Goal: Task Accomplishment & Management: Manage account settings

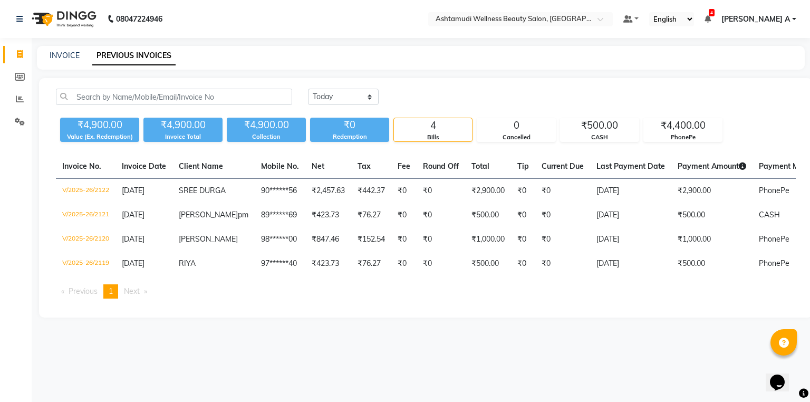
click at [523, 79] on div "Today Yesterday Custom Range ₹4,900.00 Value (Ex. Redemption) ₹4,900.00 Invoice…" at bounding box center [425, 197] width 773 height 239
click at [17, 99] on icon at bounding box center [20, 99] width 8 height 8
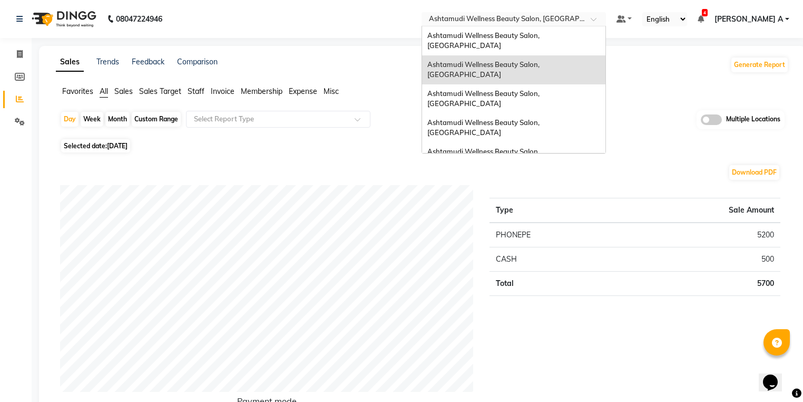
click at [580, 23] on input "text" at bounding box center [503, 20] width 153 height 11
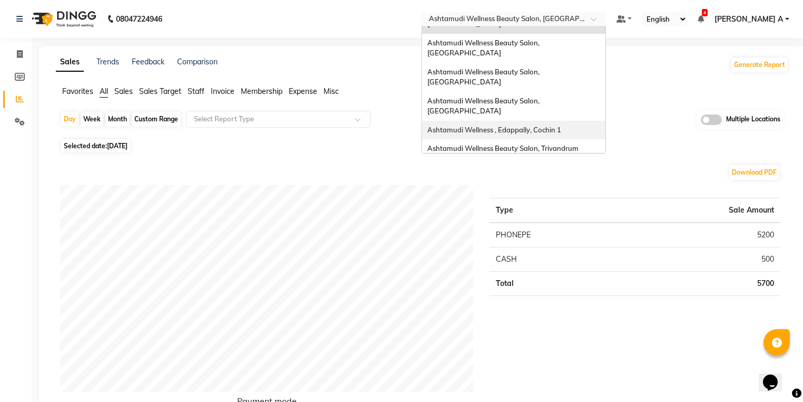
scroll to position [127, 0]
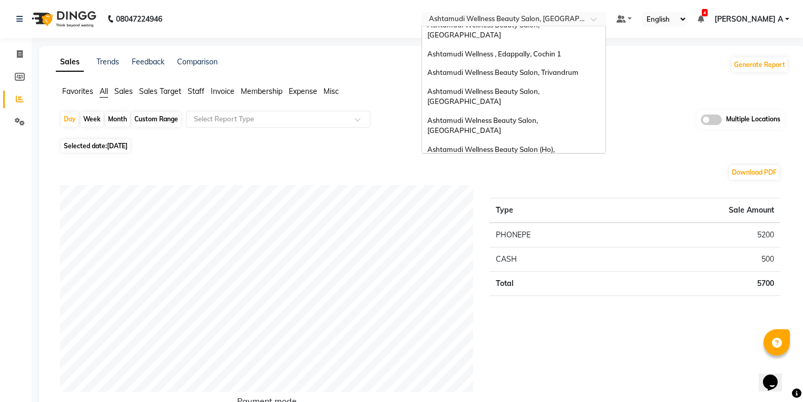
click at [541, 250] on span "Ashtamudi Wellness Beauty Salon, [GEOGRAPHIC_DATA]" at bounding box center [485, 259] width 114 height 19
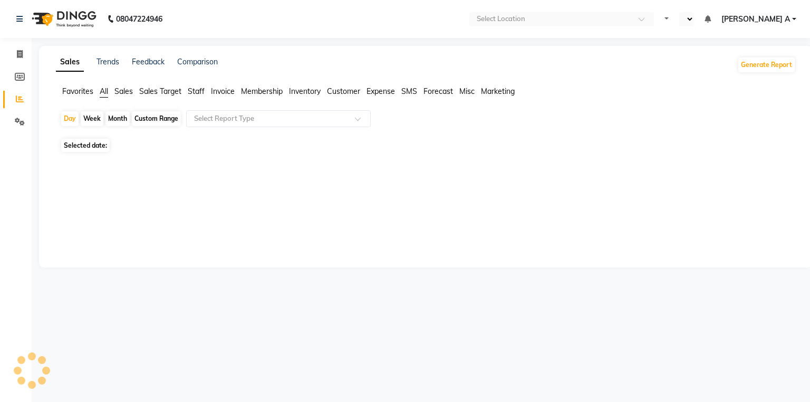
select select "en"
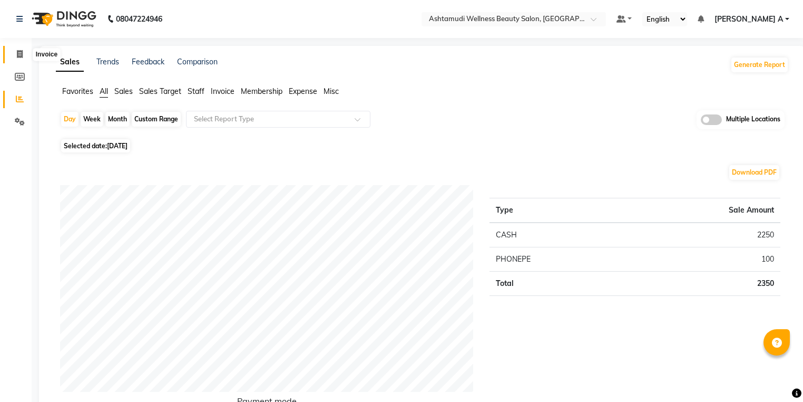
click at [15, 55] on span at bounding box center [20, 54] width 18 height 12
select select "service"
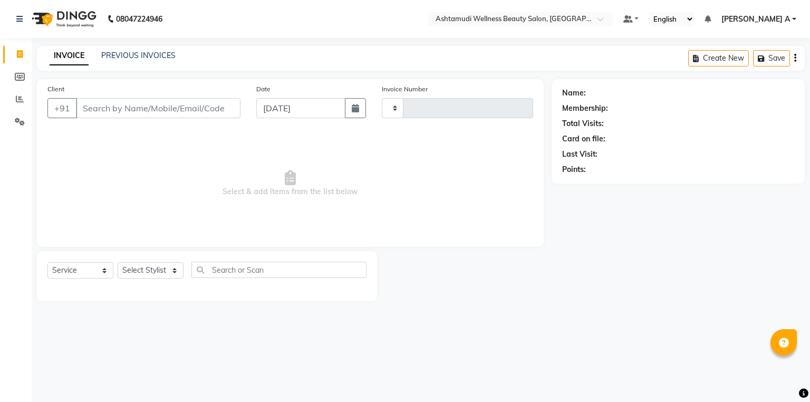
type input "1393"
select select "4626"
click at [154, 52] on link "PREVIOUS INVOICES" at bounding box center [138, 55] width 74 height 9
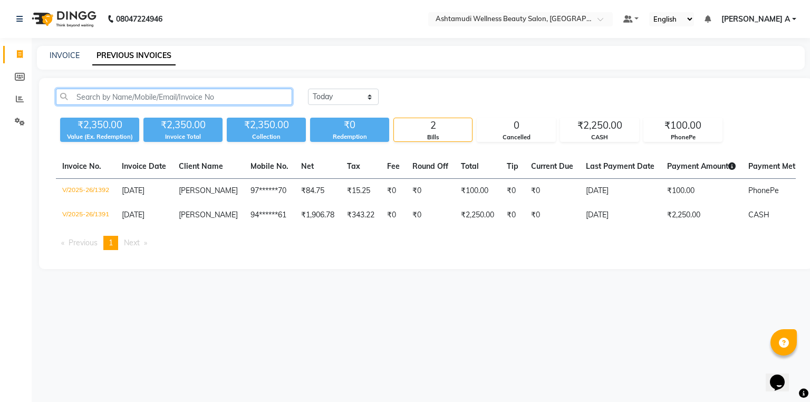
click at [196, 101] on input "text" at bounding box center [174, 97] width 236 height 16
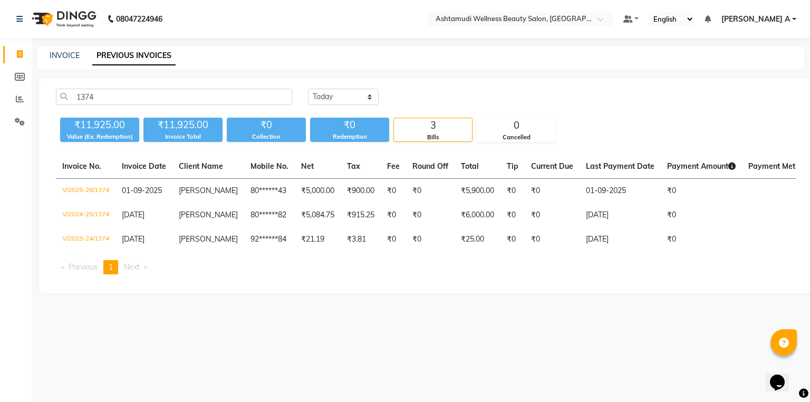
click at [84, 187] on td "V/2025-26/1374" at bounding box center [86, 191] width 60 height 25
click at [105, 100] on input "1374" at bounding box center [174, 97] width 236 height 16
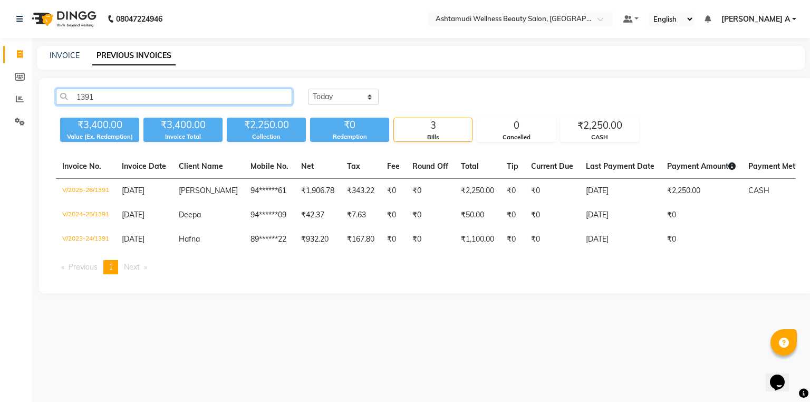
type input "1391"
click at [141, 192] on span "[DATE]" at bounding box center [133, 190] width 23 height 9
click at [39, 93] on div "1391 Today Yesterday Custom Range ₹3,400.00 Value (Ex. Redemption) ₹3,400.00 In…" at bounding box center [425, 185] width 773 height 215
click at [19, 98] on icon at bounding box center [20, 99] width 8 height 8
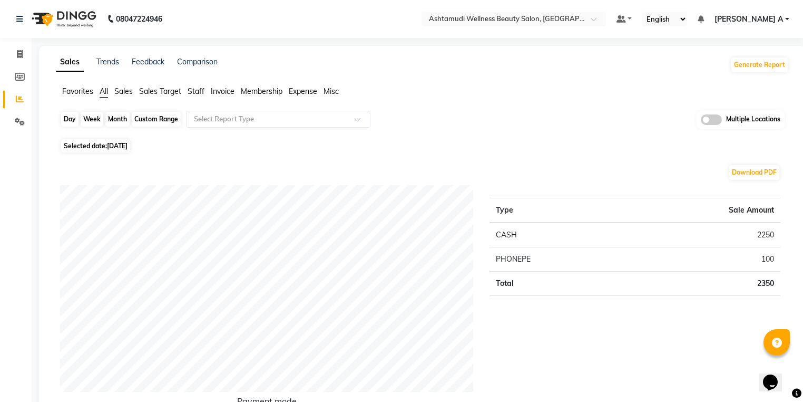
click at [68, 125] on div "Day" at bounding box center [69, 119] width 17 height 15
select select "9"
select select "2025"
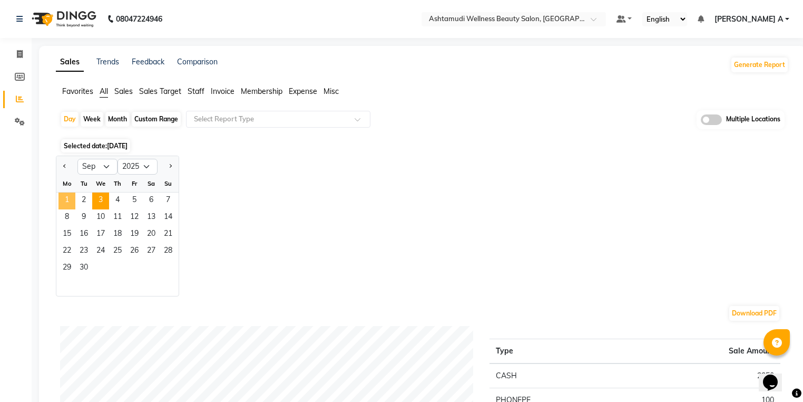
click at [64, 200] on span "1" at bounding box center [67, 200] width 17 height 17
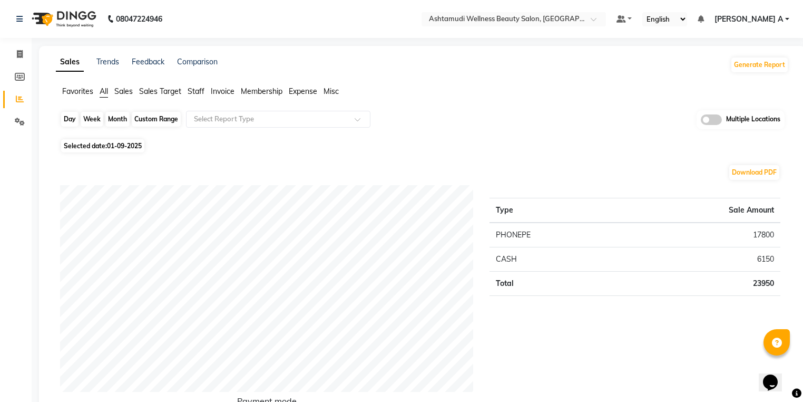
click at [66, 118] on div "Day" at bounding box center [69, 119] width 17 height 15
select select "9"
select select "2025"
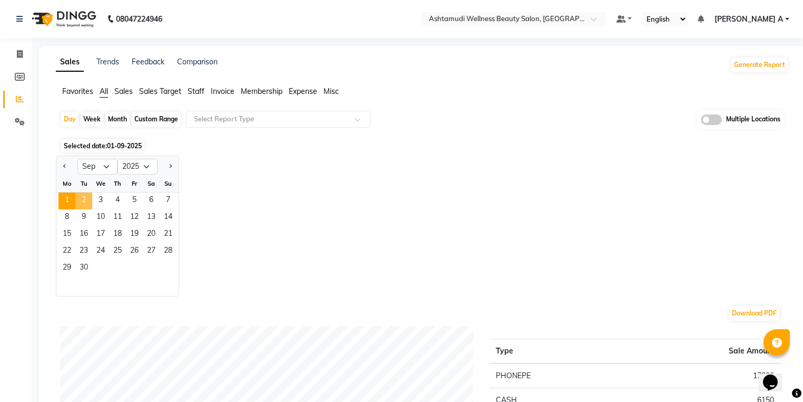
click at [84, 202] on span "2" at bounding box center [83, 200] width 17 height 17
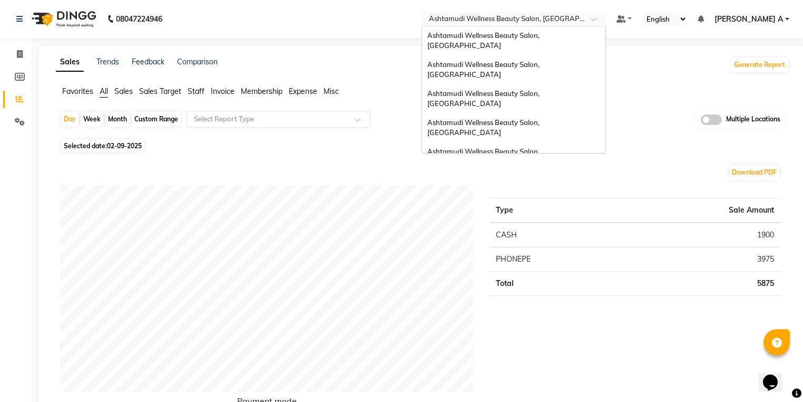
click at [588, 14] on div "× Ashtamudi Wellness Beauty Salon, Alappuzha" at bounding box center [508, 19] width 159 height 11
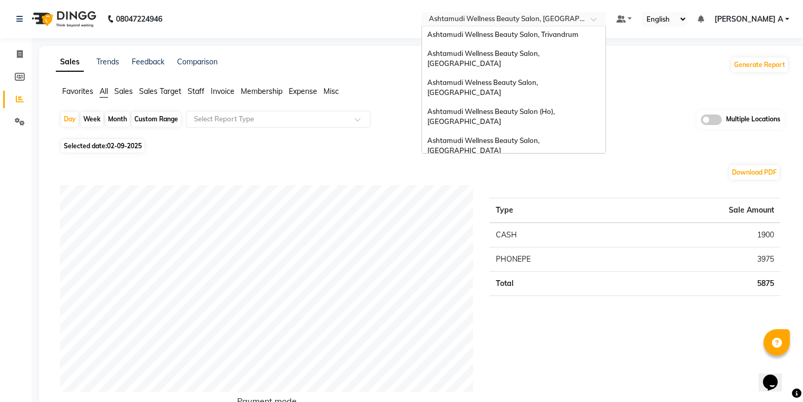
click at [560, 194] on span "Ashtamudi Beauty Lounge, [GEOGRAPHIC_DATA]" at bounding box center [509, 198] width 163 height 8
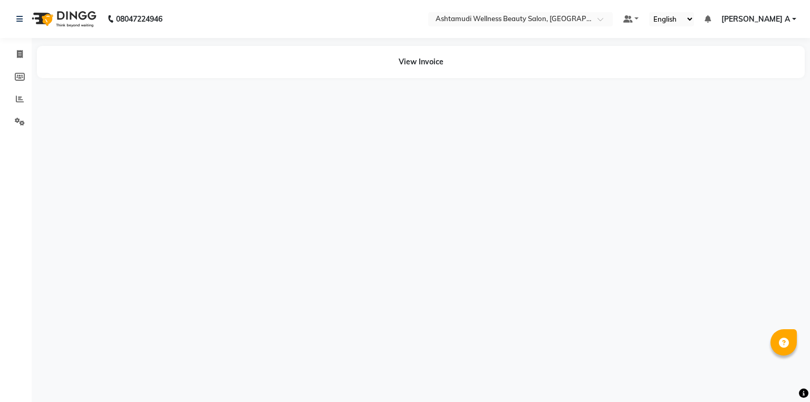
select select "en"
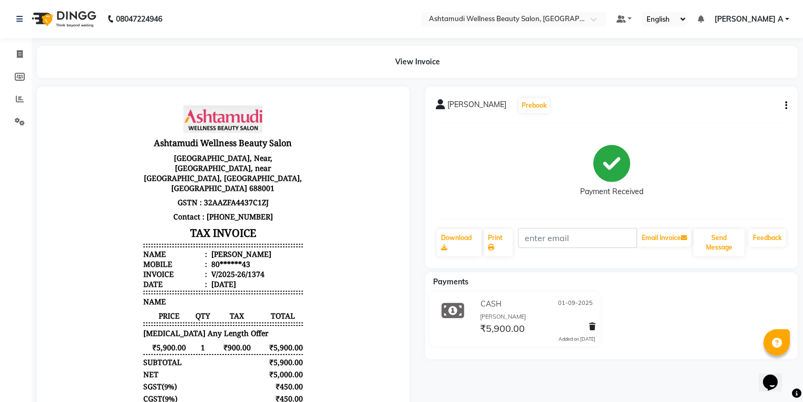
click at [703, 307] on div "CASH [DATE] [PERSON_NAME] ₹5,900.00 Added on [DATE]" at bounding box center [611, 321] width 388 height 59
click at [785, 106] on icon "button" at bounding box center [786, 105] width 2 height 1
click at [715, 118] on div "Edit Invoice" at bounding box center [733, 118] width 72 height 13
select select "service"
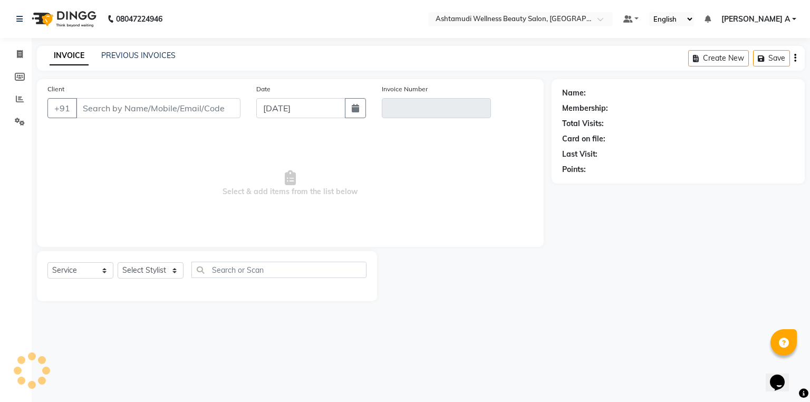
type input "80******43"
type input "V/2025-26/1374"
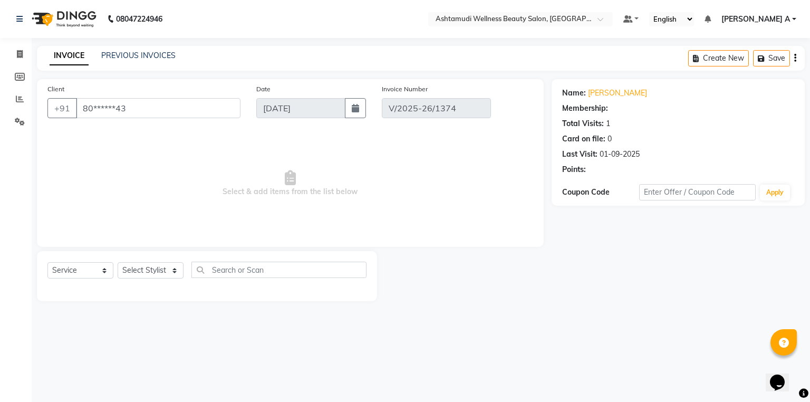
select select "1: Object"
type input "01-09-2025"
select select "select"
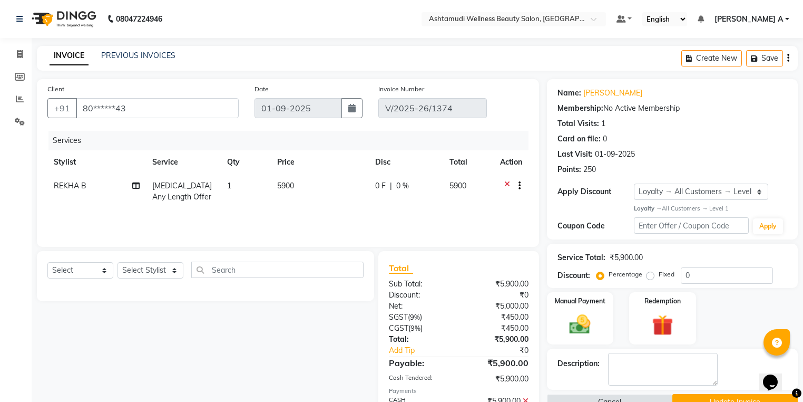
click at [59, 180] on td "REKHA B" at bounding box center [96, 191] width 99 height 35
select select "57585"
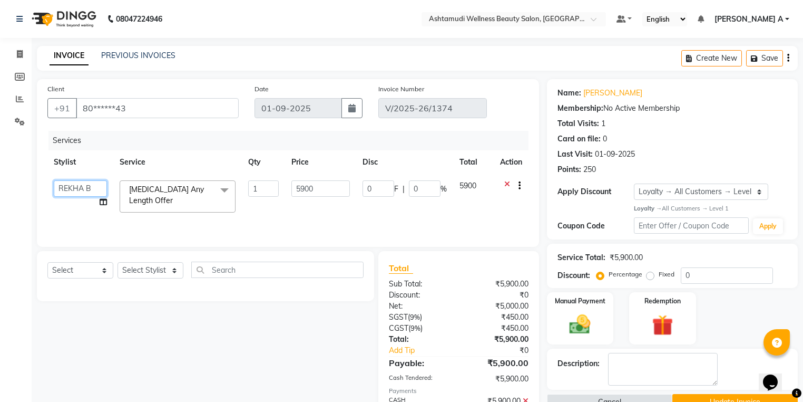
click at [63, 188] on select "ALLEPPEY ASHTAMUDI Jyothy REKHA B ROSELIN Soumya Sreedevi" at bounding box center [80, 188] width 53 height 16
select select "80964"
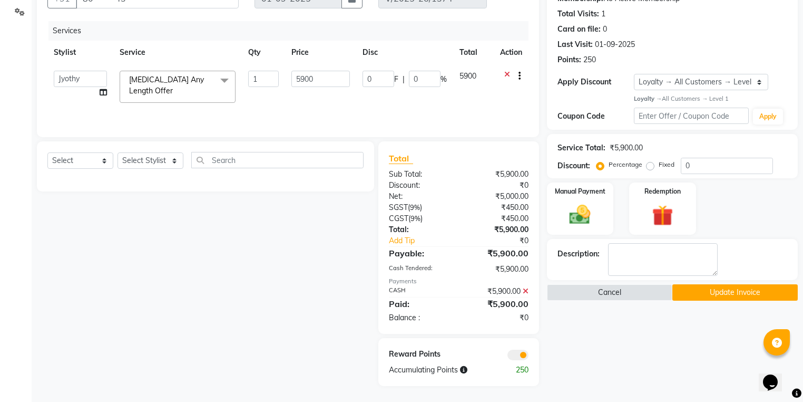
scroll to position [110, 0]
click at [745, 284] on button "Update Invoice" at bounding box center [735, 292] width 125 height 16
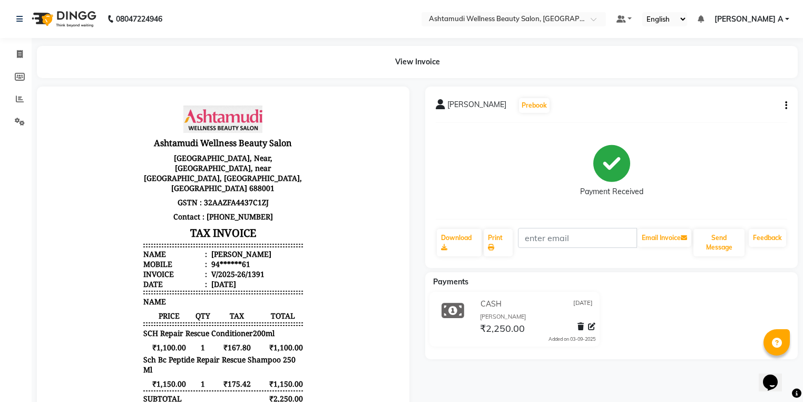
click at [783, 108] on button "button" at bounding box center [784, 105] width 6 height 11
click at [747, 113] on div "Edit Invoice" at bounding box center [743, 111] width 53 height 13
select select "service"
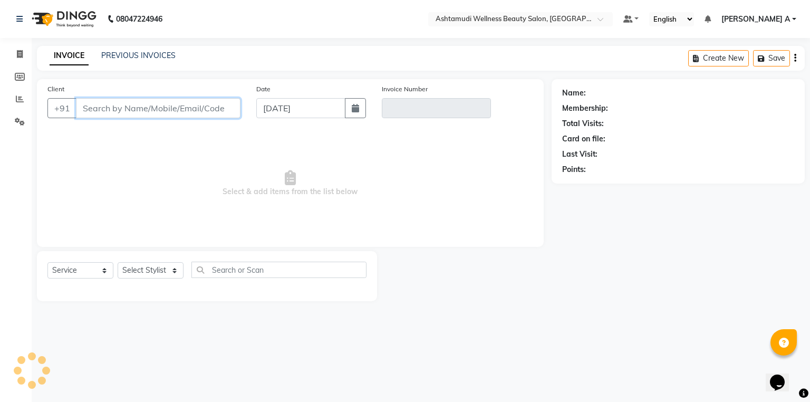
type input "94******61"
type input "V/2025-26/1391"
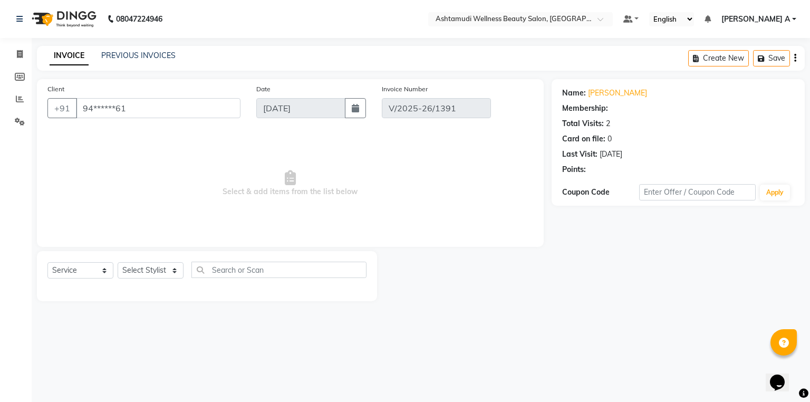
select select "1: Object"
select select "select"
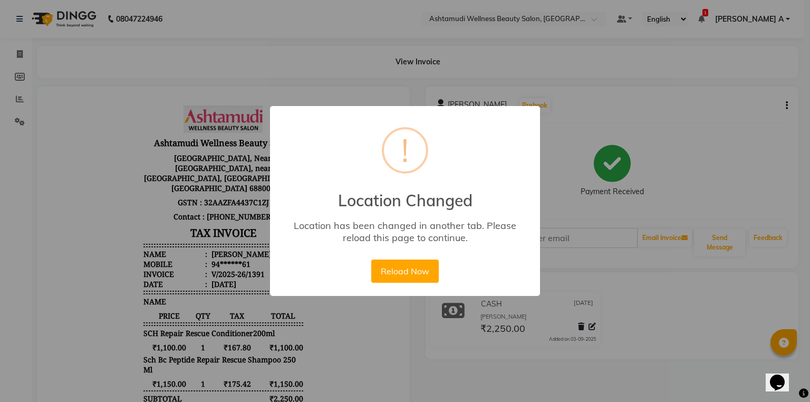
drag, startPoint x: 424, startPoint y: 271, endPoint x: 418, endPoint y: 276, distance: 8.2
click at [425, 274] on button "Reload Now" at bounding box center [404, 270] width 67 height 23
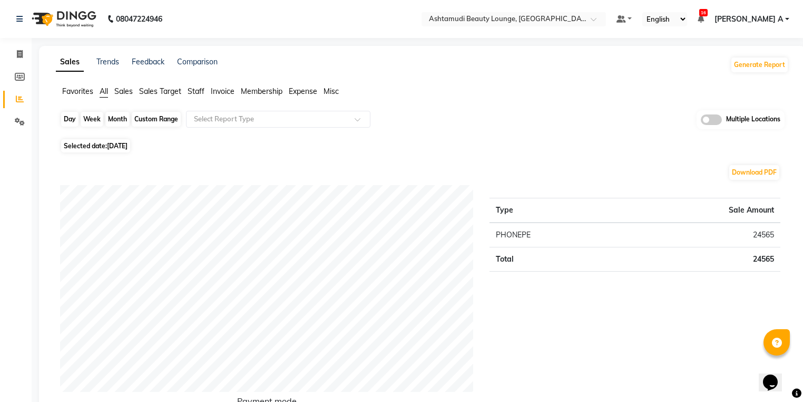
click at [62, 119] on div "Day" at bounding box center [69, 119] width 17 height 15
select select "9"
select select "2025"
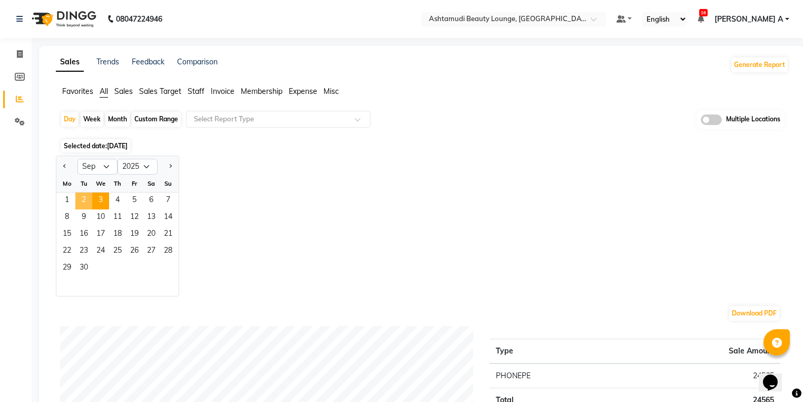
click at [80, 198] on span "2" at bounding box center [83, 200] width 17 height 17
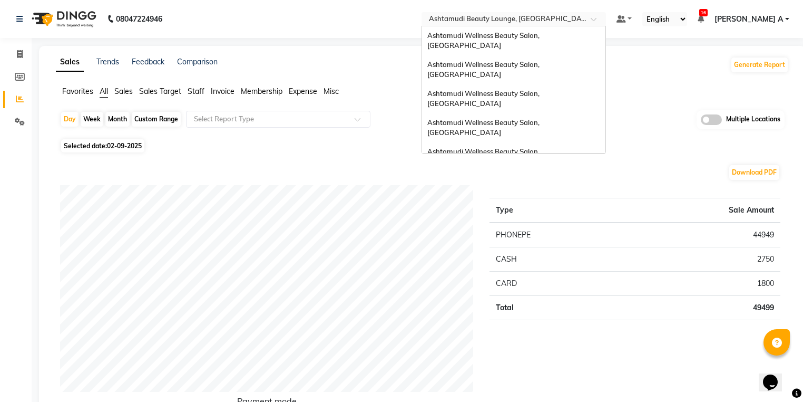
click at [606, 16] on div at bounding box center [514, 20] width 184 height 11
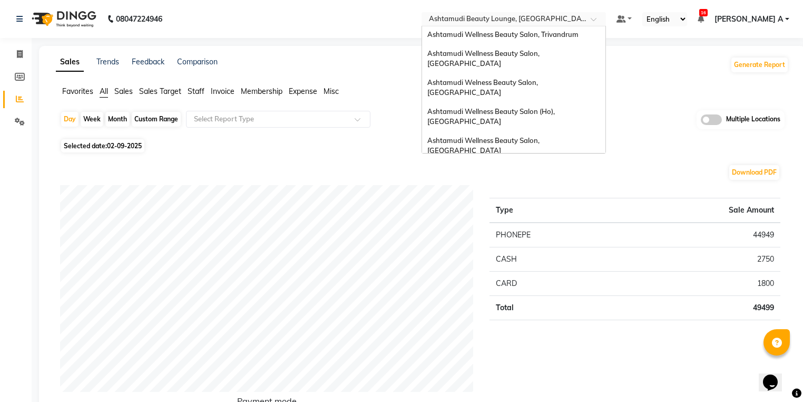
click at [602, 160] on div "Ashtamudi Wellness Beauty Salon, [GEOGRAPHIC_DATA]" at bounding box center [513, 174] width 183 height 29
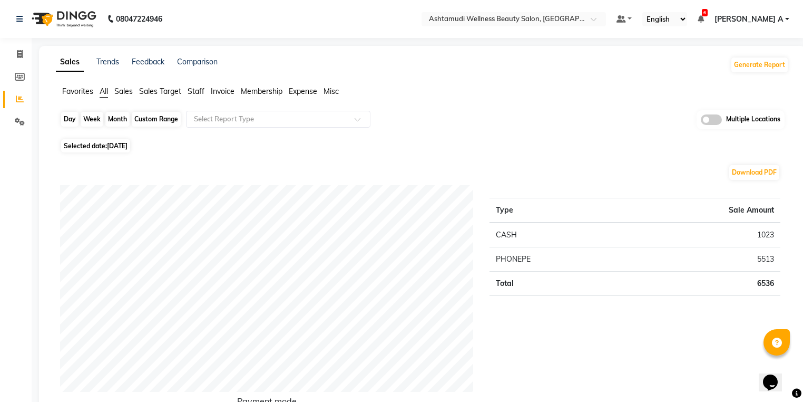
click at [73, 118] on div "Day" at bounding box center [69, 119] width 17 height 15
select select "9"
select select "2025"
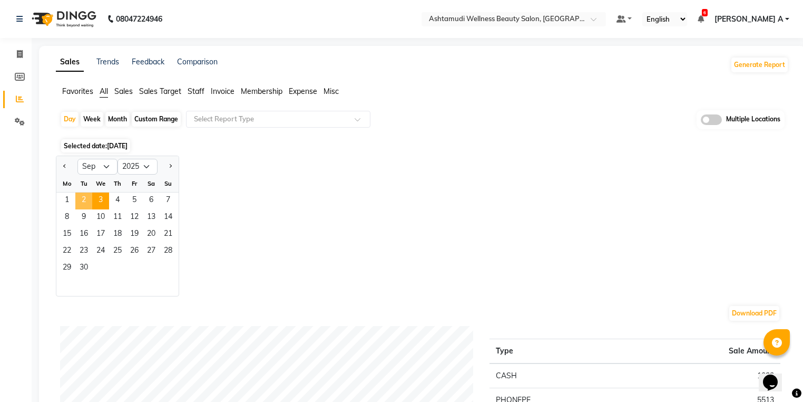
click at [81, 202] on span "2" at bounding box center [83, 200] width 17 height 17
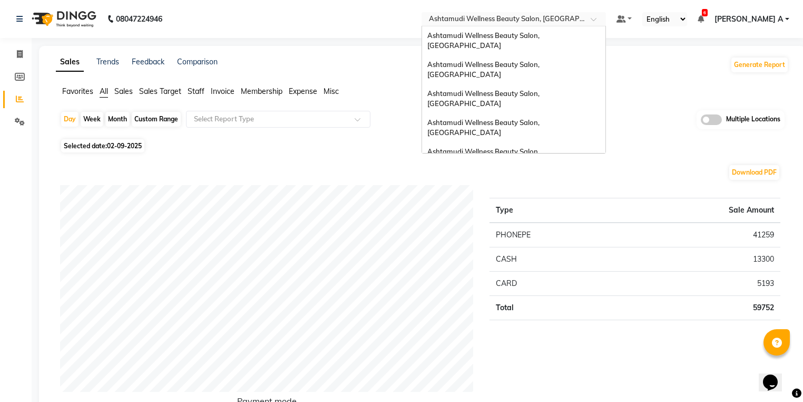
click at [580, 15] on input "text" at bounding box center [503, 20] width 153 height 11
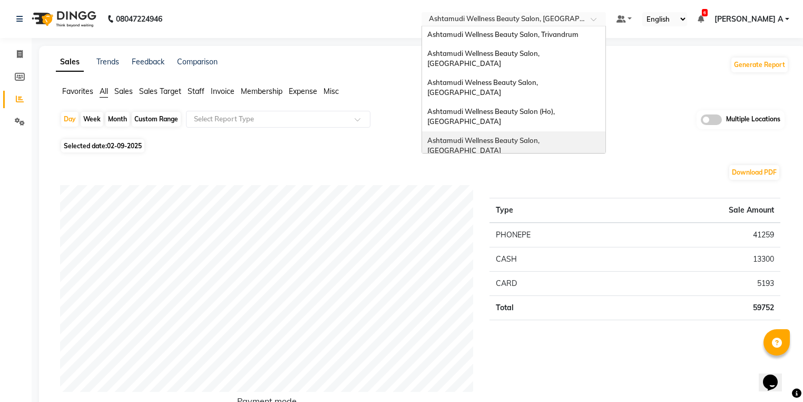
click at [606, 131] on div "Ashtamudi Wellness Beauty Salon, [GEOGRAPHIC_DATA]" at bounding box center [513, 145] width 183 height 29
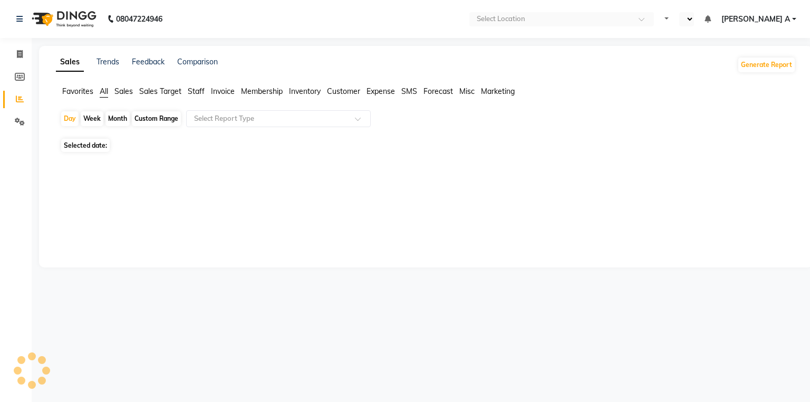
select select "en"
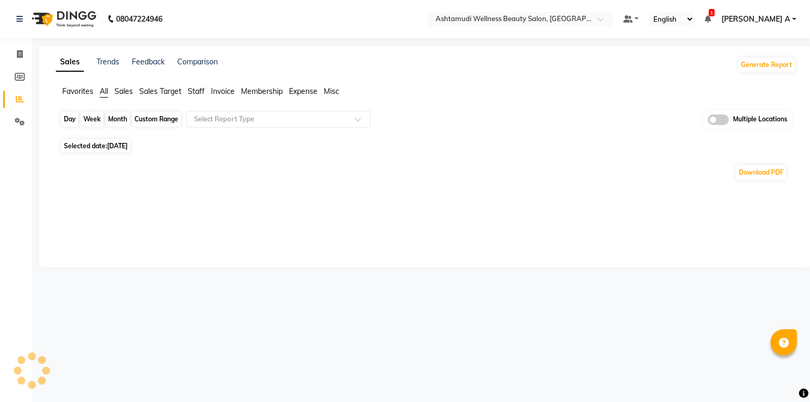
click at [69, 122] on div "Day" at bounding box center [69, 119] width 17 height 15
select select "9"
select select "2025"
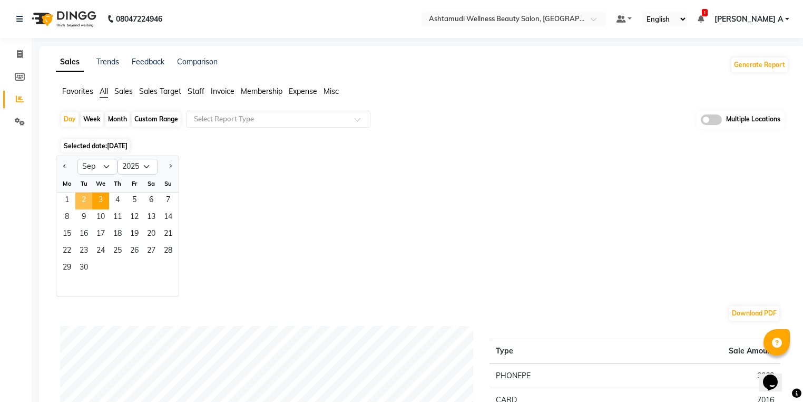
click at [80, 201] on span "2" at bounding box center [83, 200] width 17 height 17
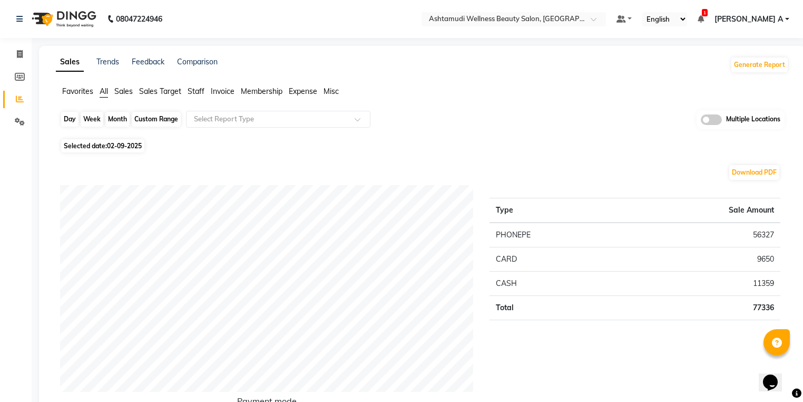
click at [74, 119] on div "Day" at bounding box center [69, 119] width 17 height 15
select select "9"
select select "2025"
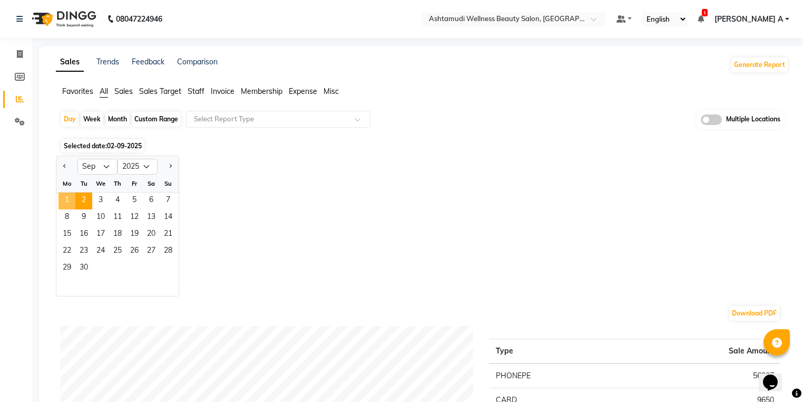
click at [64, 199] on span "1" at bounding box center [67, 200] width 17 height 17
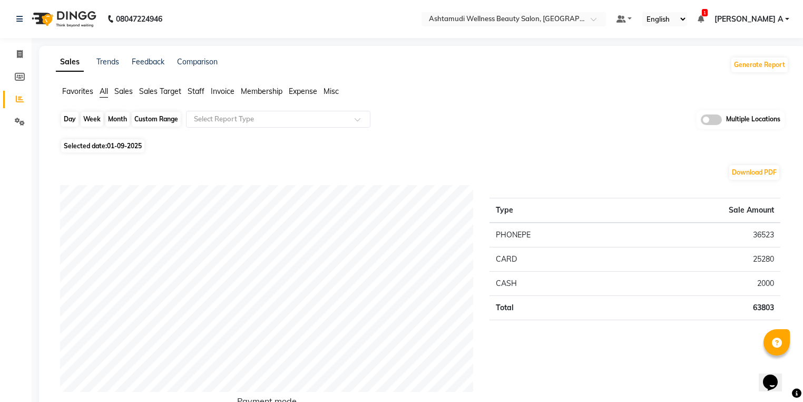
click at [65, 112] on div "Day" at bounding box center [69, 119] width 17 height 15
select select "9"
select select "2025"
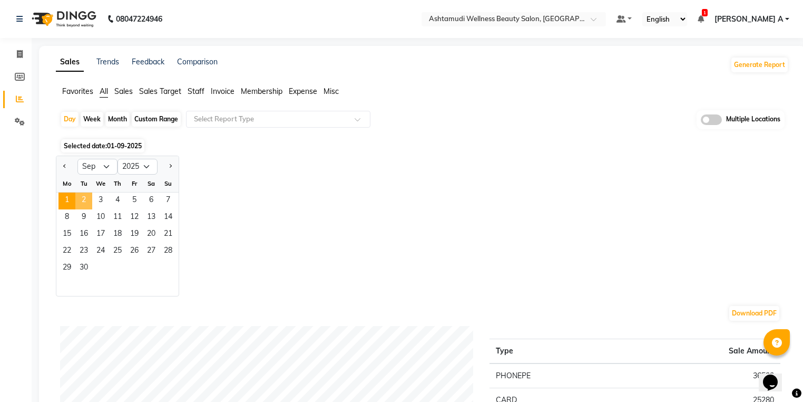
click at [88, 207] on span "2" at bounding box center [83, 200] width 17 height 17
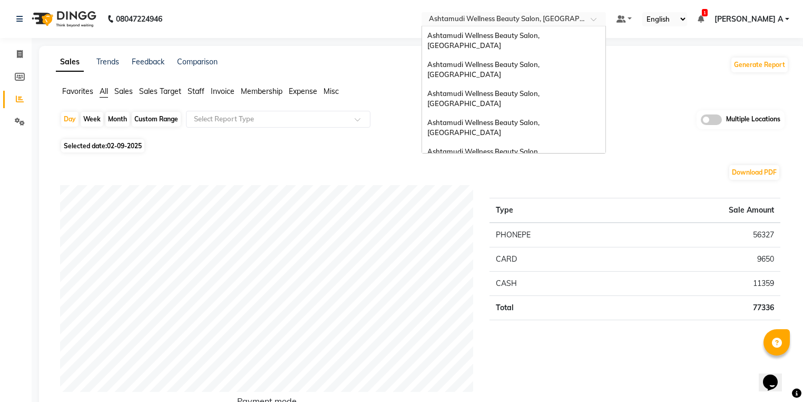
click at [580, 16] on input "text" at bounding box center [503, 20] width 153 height 11
click at [541, 60] on span "Ashtamudi Wellness Beauty Salon, [GEOGRAPHIC_DATA]" at bounding box center [485, 69] width 114 height 19
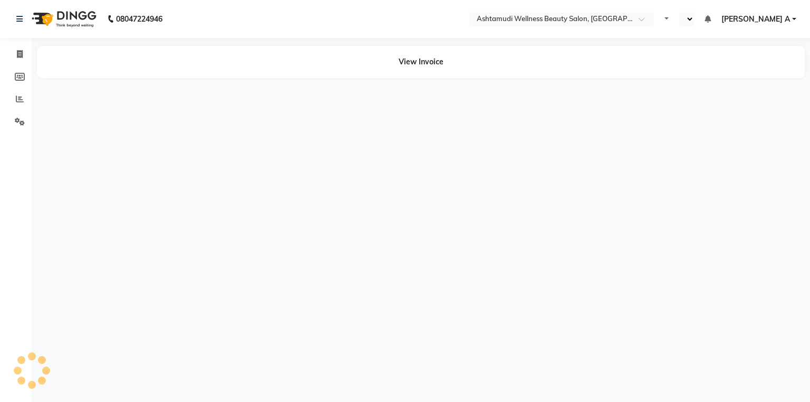
select select "en"
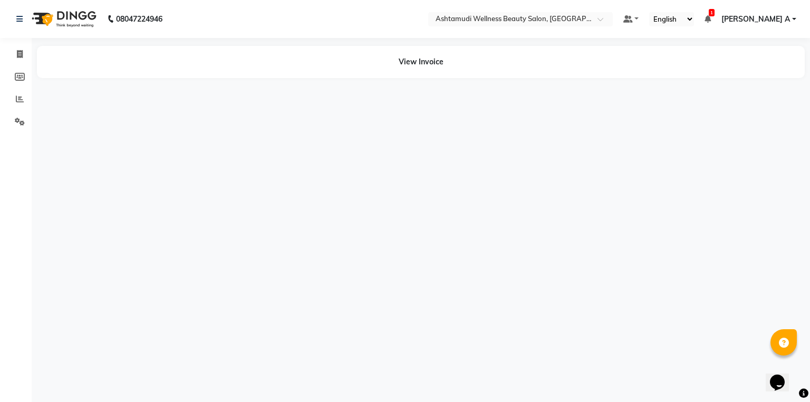
click at [33, 46] on div "View Invoice" at bounding box center [420, 62] width 783 height 32
click at [28, 48] on link "Invoice" at bounding box center [15, 54] width 25 height 17
select select "service"
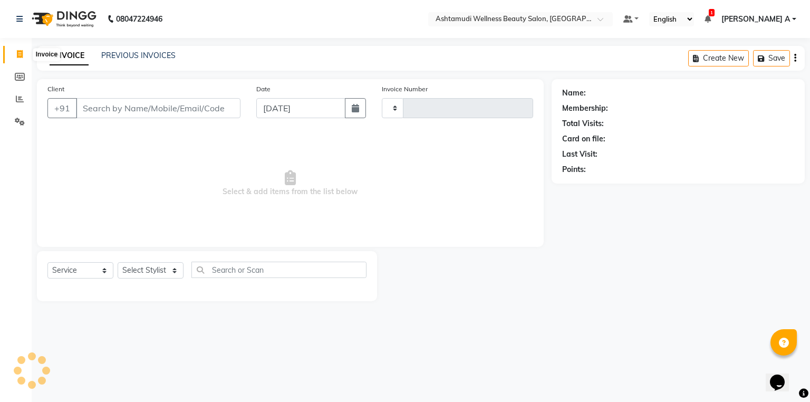
click at [13, 54] on span at bounding box center [20, 54] width 18 height 12
select select "4632"
type input "4794"
click at [127, 53] on link "PREVIOUS INVOICES" at bounding box center [138, 55] width 74 height 9
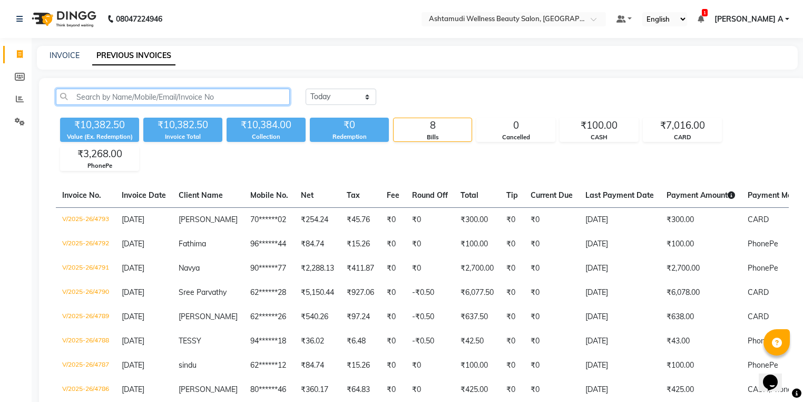
click at [133, 94] on input "text" at bounding box center [173, 97] width 234 height 16
click at [65, 61] on div "INVOICE" at bounding box center [65, 55] width 30 height 11
click at [61, 51] on link "INVOICE" at bounding box center [65, 55] width 30 height 9
select select "service"
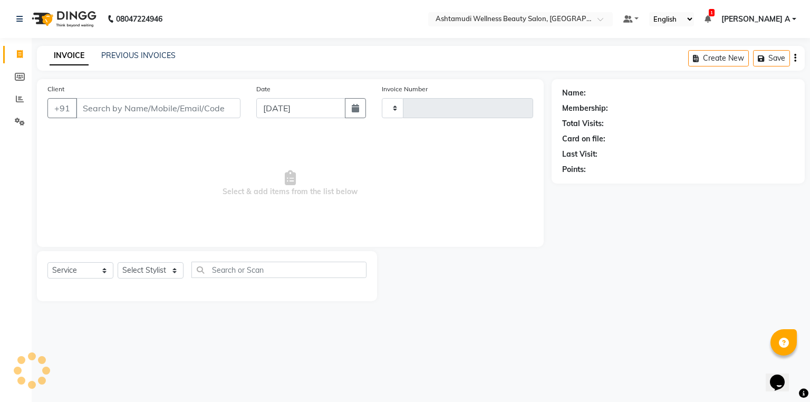
type input "4794"
select select "4632"
click at [371, 101] on div "Date 03-09-2025" at bounding box center [310, 104] width 125 height 43
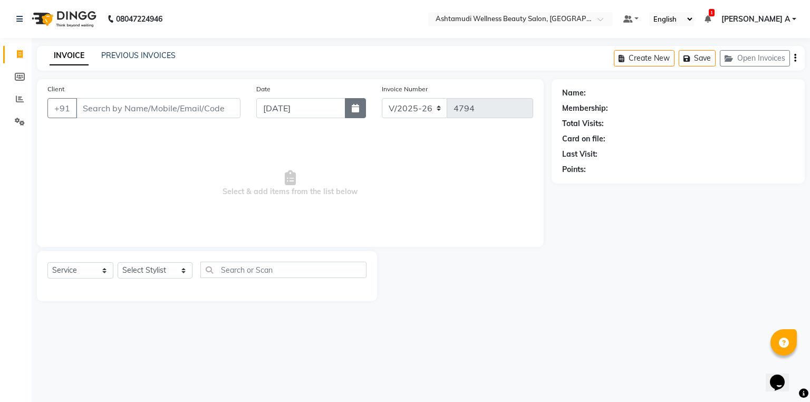
click at [361, 107] on button "button" at bounding box center [355, 108] width 21 height 20
select select "9"
select select "2025"
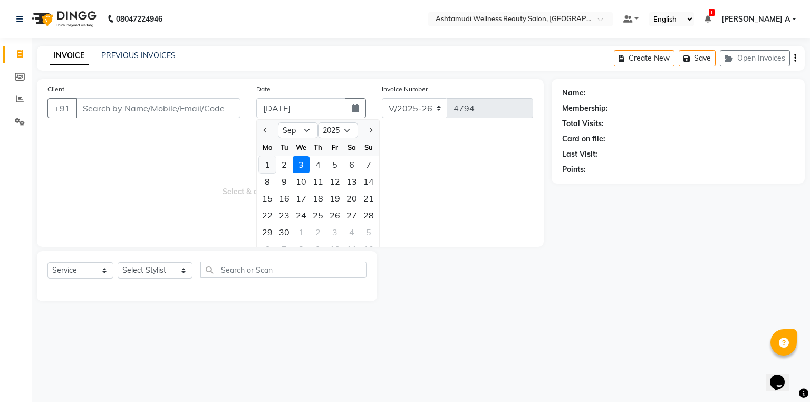
click at [266, 164] on div "1" at bounding box center [267, 164] width 17 height 17
type input "01-09-2025"
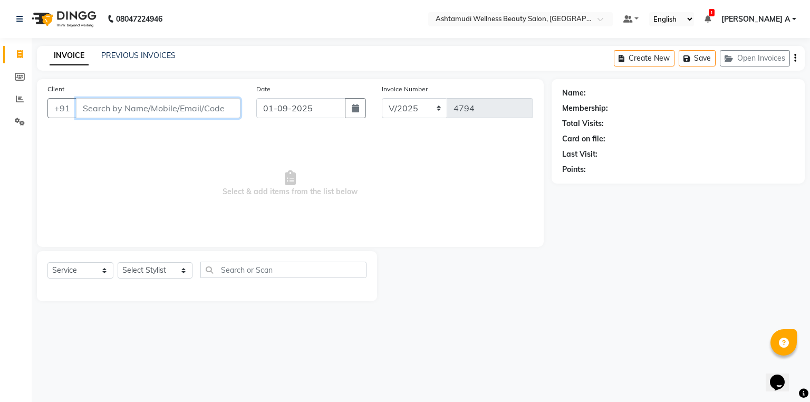
click at [169, 112] on input "Client" at bounding box center [158, 108] width 164 height 20
click at [148, 110] on input "Client" at bounding box center [158, 108] width 164 height 20
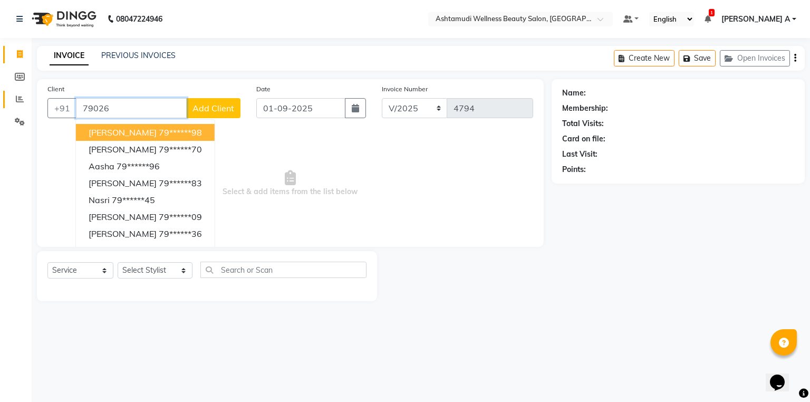
type input "79026"
click at [14, 102] on span at bounding box center [20, 99] width 18 height 12
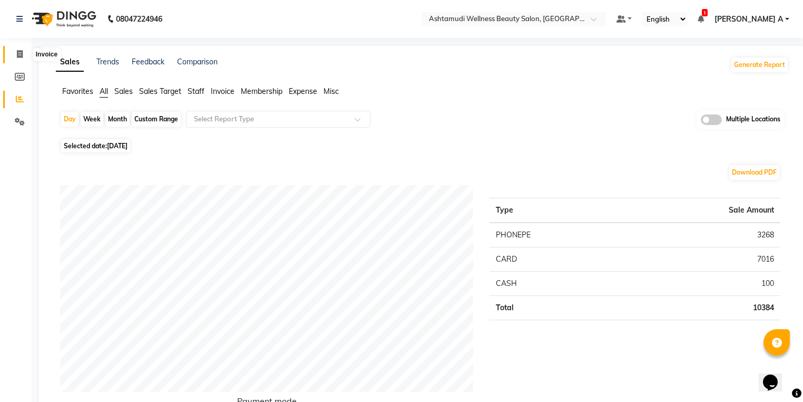
click at [12, 54] on span at bounding box center [20, 54] width 18 height 12
select select "service"
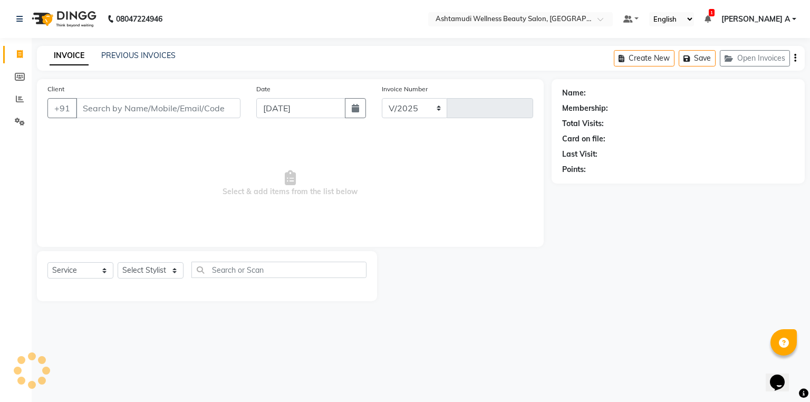
select select "4632"
type input "4794"
click at [162, 113] on input "Client" at bounding box center [158, 108] width 164 height 20
type input "7902668670"
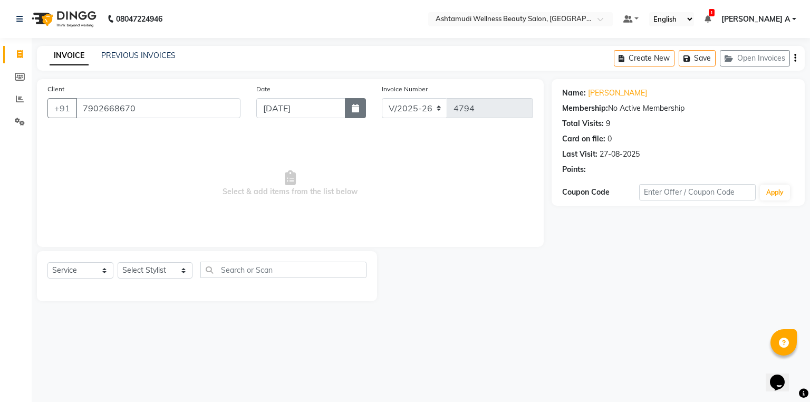
click at [352, 115] on button "button" at bounding box center [355, 108] width 21 height 20
select select "9"
select select "2025"
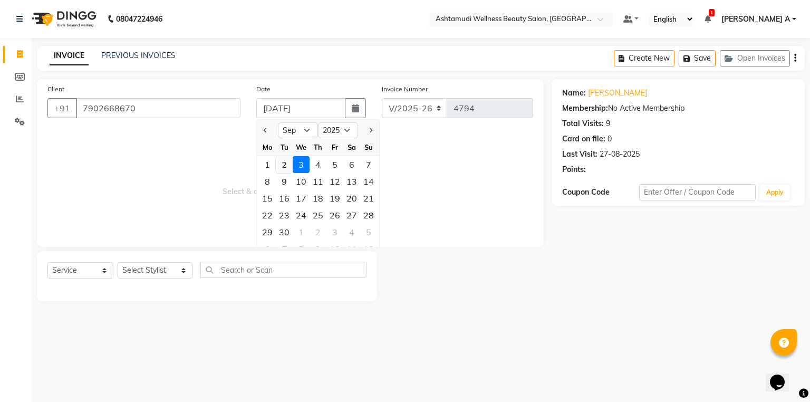
click at [289, 168] on div "2" at bounding box center [284, 164] width 17 height 17
type input "02-09-2025"
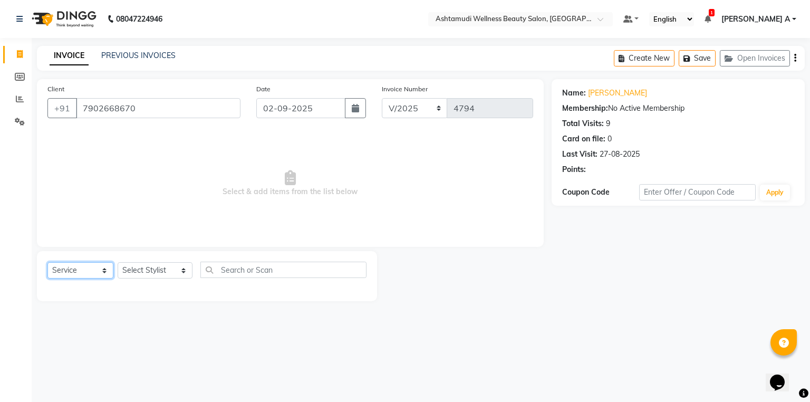
click at [72, 276] on select "Select Service Product Membership Package Voucher Prepaid Gift Card" at bounding box center [80, 270] width 66 height 16
click at [47, 263] on select "Select Service Product Membership Package Voucher Prepaid Gift Card" at bounding box center [80, 270] width 66 height 16
click at [86, 273] on select "Select Service Product Membership Package Voucher Prepaid Gift Card" at bounding box center [80, 270] width 66 height 16
select select "product"
click at [47, 263] on select "Select Service Product Membership Package Voucher Prepaid Gift Card" at bounding box center [80, 270] width 66 height 16
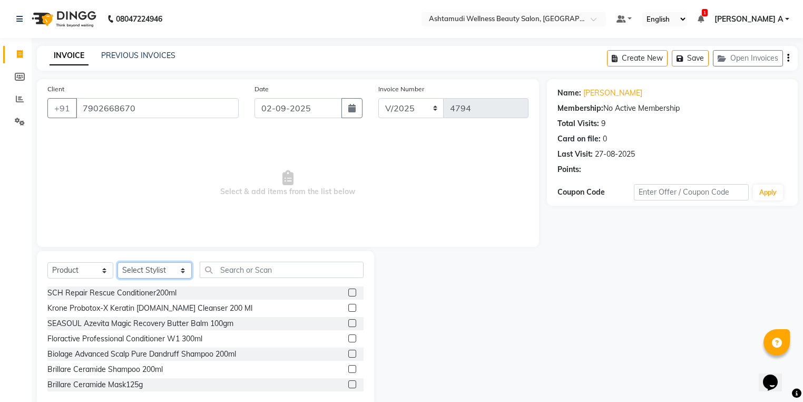
click at [160, 274] on select "Select Stylist Aiswarya B Ankith(URAJ) BINU MANGAR COCHIN ASHTAMUDI Danish Diks…" at bounding box center [155, 270] width 74 height 16
select select "49932"
click at [118, 263] on select "Select Stylist Aiswarya B Ankith(URAJ) BINU MANGAR COCHIN ASHTAMUDI Danish Diks…" at bounding box center [155, 270] width 74 height 16
click at [227, 274] on input "text" at bounding box center [282, 269] width 164 height 16
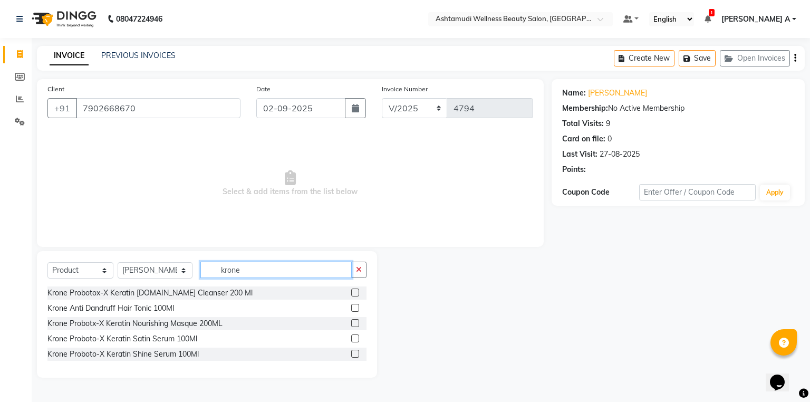
type input "krone"
click at [355, 354] on label at bounding box center [355, 353] width 8 height 8
click at [355, 354] on input "checkbox" at bounding box center [354, 354] width 7 height 7
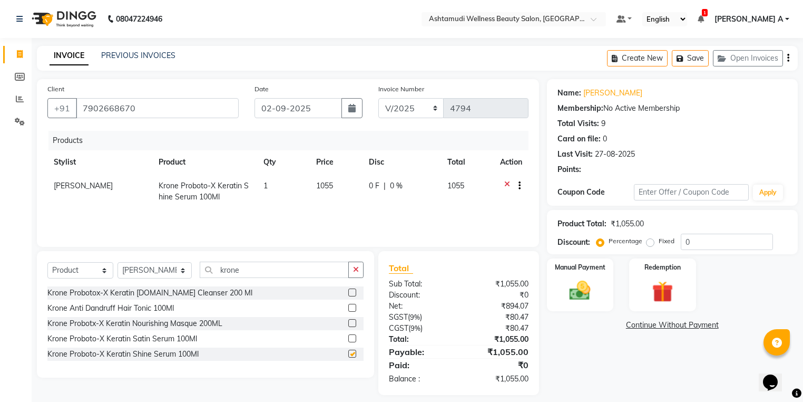
checkbox input "false"
click at [523, 362] on div "₹0" at bounding box center [497, 364] width 77 height 13
click at [346, 103] on button "button" at bounding box center [352, 108] width 21 height 20
select select "9"
select select "2025"
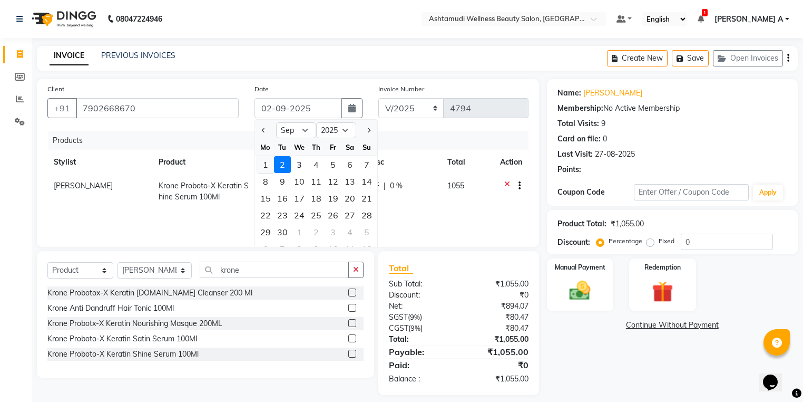
click at [265, 160] on div "1" at bounding box center [265, 164] width 17 height 17
type input "01-09-2025"
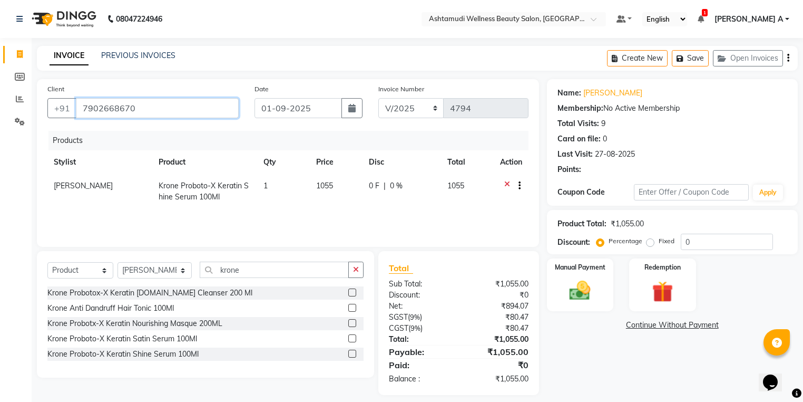
click at [222, 108] on input "7902668670" at bounding box center [157, 108] width 163 height 20
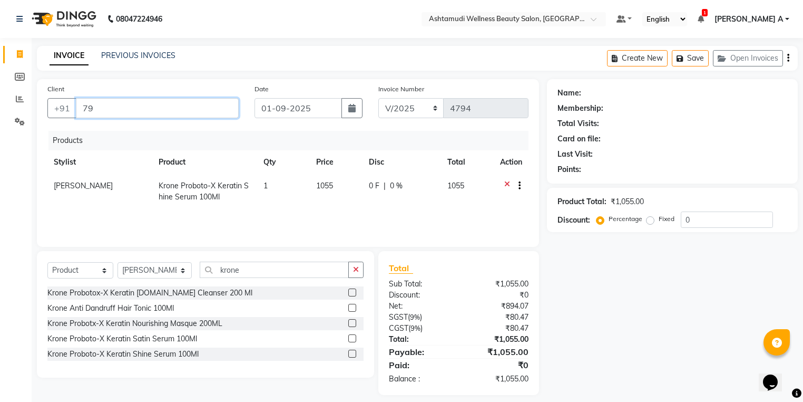
type input "7"
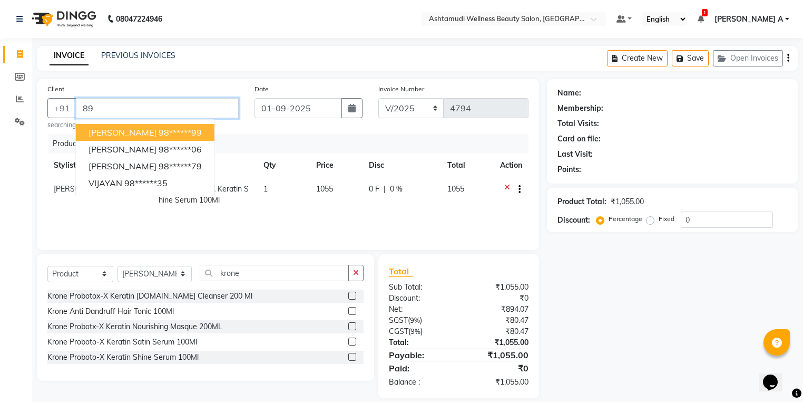
type input "8"
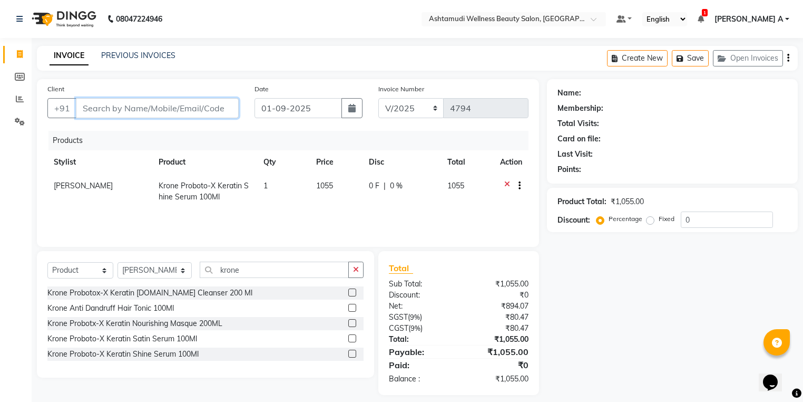
click at [152, 113] on input "Client" at bounding box center [157, 108] width 163 height 20
click at [407, 188] on div "0 F | 0 %" at bounding box center [402, 185] width 66 height 11
select select "49932"
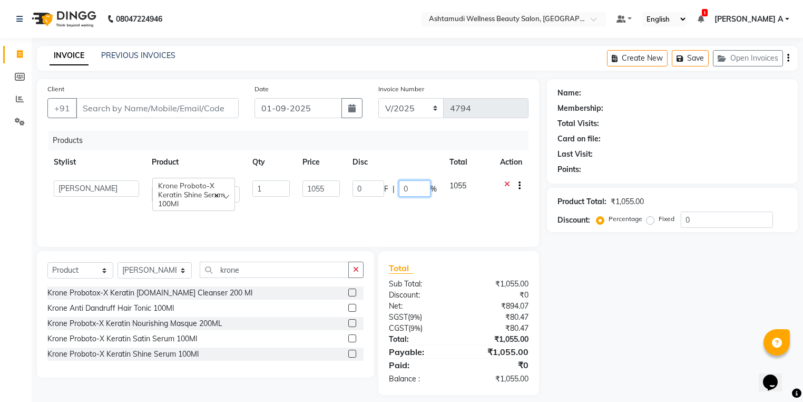
click at [411, 186] on input "0" at bounding box center [415, 188] width 32 height 16
click at [411, 203] on td "0 F | 0 %" at bounding box center [394, 191] width 97 height 35
select select "49932"
click at [131, 114] on input "Client" at bounding box center [157, 108] width 163 height 20
click at [689, 344] on div "Name: Membership: Total Visits: Card on file: Last Visit: Points: Product Total…" at bounding box center [676, 237] width 259 height 316
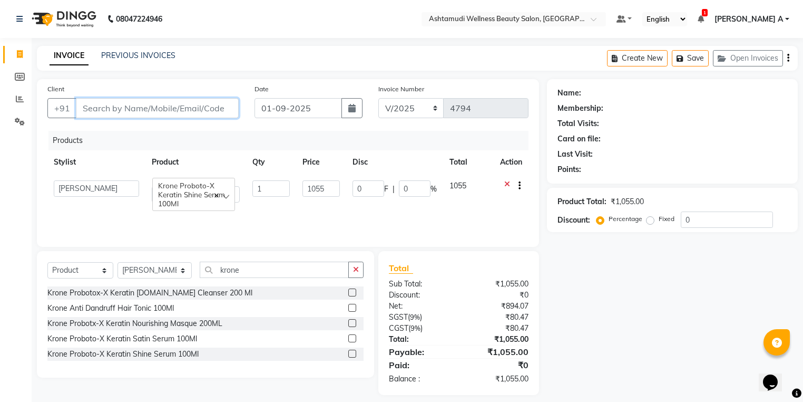
click at [154, 112] on input "Client" at bounding box center [157, 108] width 163 height 20
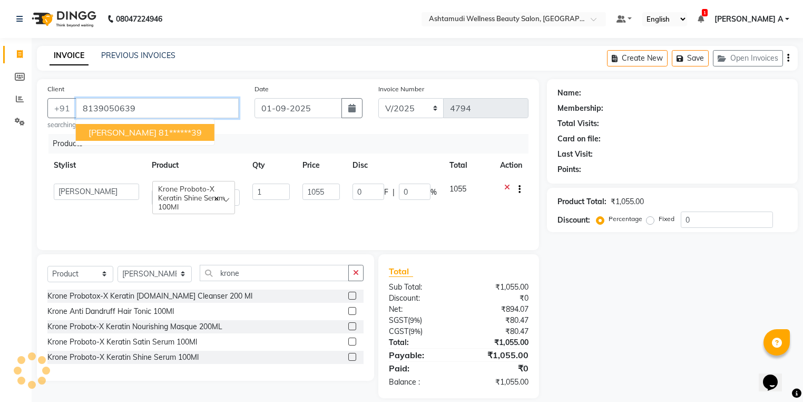
type input "8139050639"
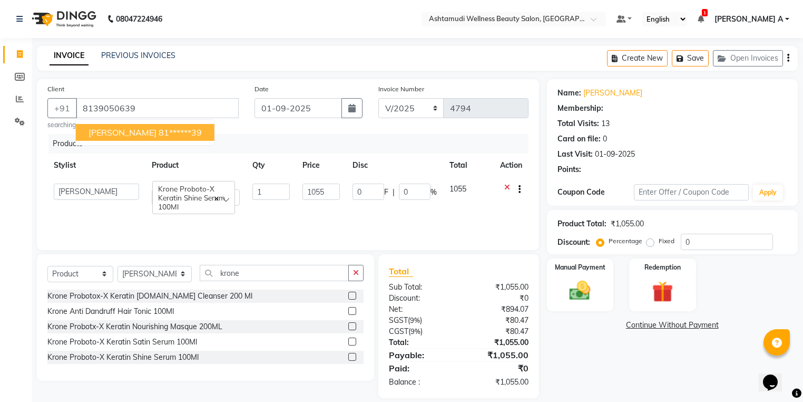
type input "84.4"
type input "8"
select select "2: Object"
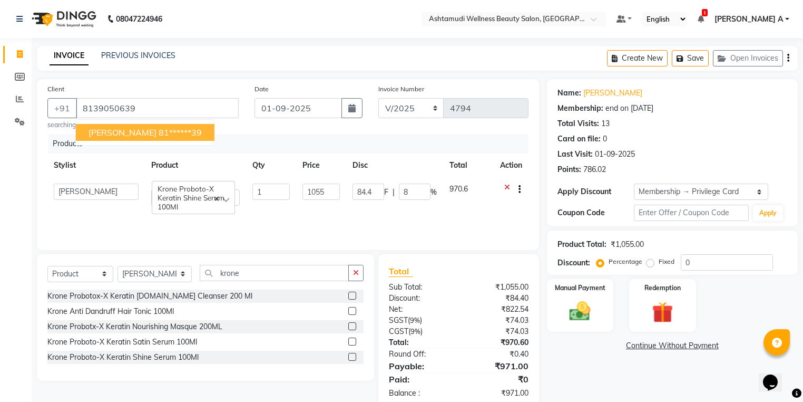
type input "8"
click at [177, 130] on ngb-highlight "81******39" at bounding box center [180, 132] width 43 height 11
type input "81******39"
type input "0"
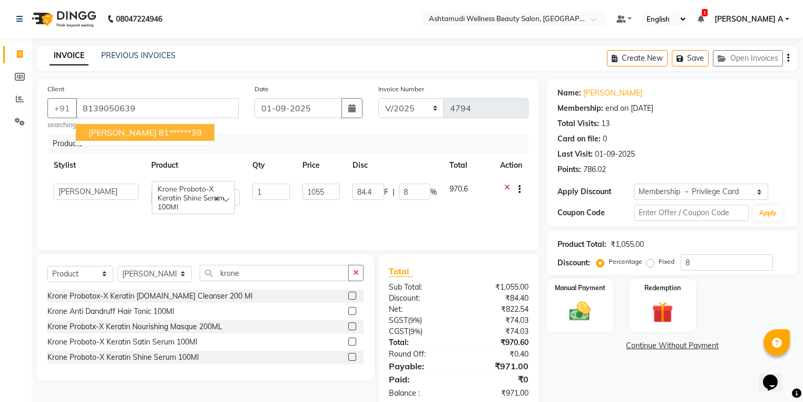
type input "0"
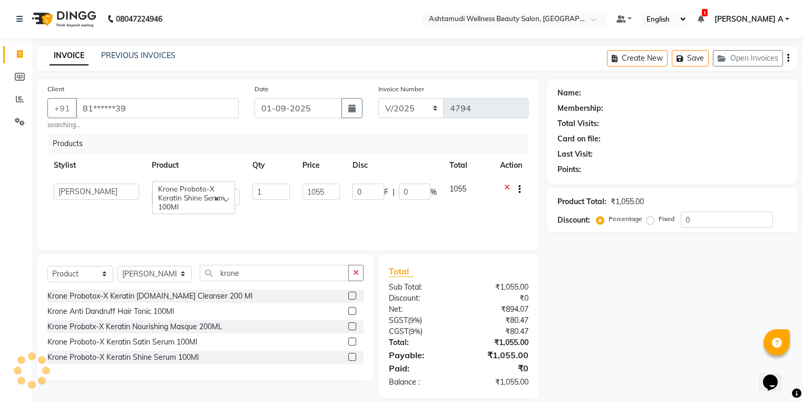
type input "84.4"
type input "8"
select select "2: Object"
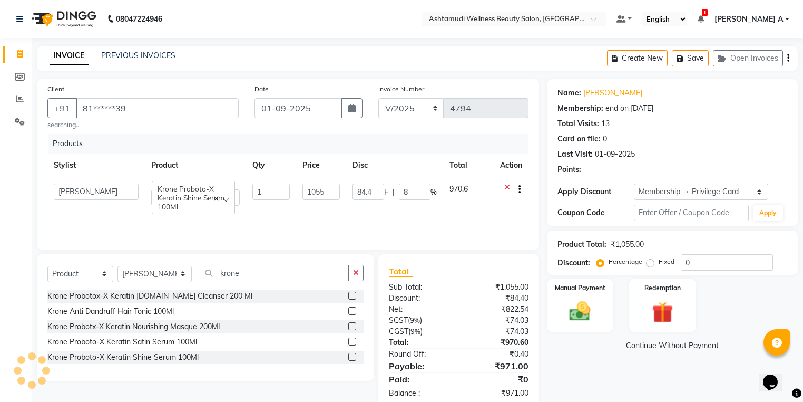
type input "8"
click at [107, 186] on select "Aiswarya B Ankith(URAJ) BINU MANGAR COCHIN ASHTAMUDI Danish Diksha Thapa (Anami…" at bounding box center [96, 191] width 85 height 16
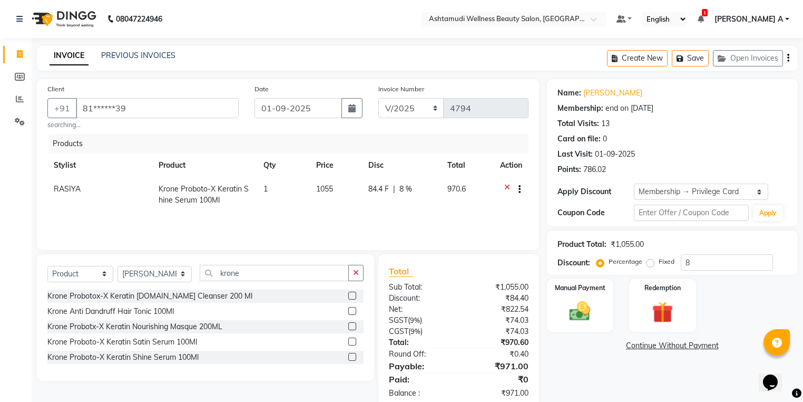
click at [75, 188] on span "RASIYA" at bounding box center [67, 188] width 27 height 9
select select "45926"
click at [75, 188] on select "Aiswarya B Ankith(URAJ) BINU MANGAR COCHIN ASHTAMUDI Danish Diksha Thapa (Anami…" at bounding box center [96, 191] width 85 height 16
click at [437, 206] on td "84.4 F | 8 %" at bounding box center [402, 194] width 79 height 35
select select "88294"
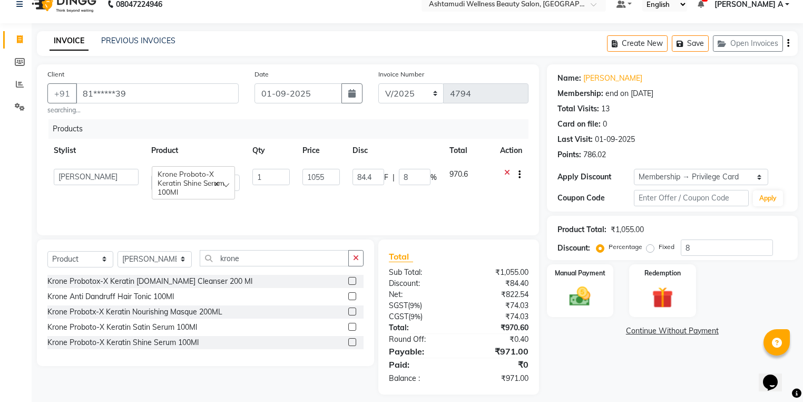
scroll to position [23, 0]
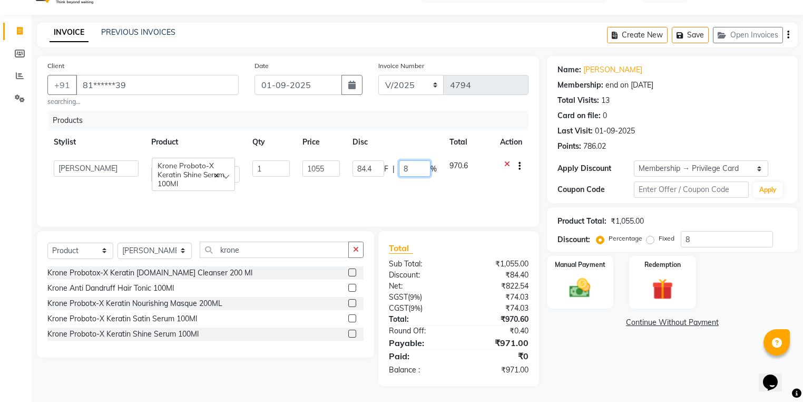
click at [420, 171] on input "8" at bounding box center [415, 168] width 32 height 16
click at [413, 190] on div "Products Stylist Product Qty Price Disc Total Action Aiswarya B Ankith(URAJ) BI…" at bounding box center [287, 163] width 481 height 105
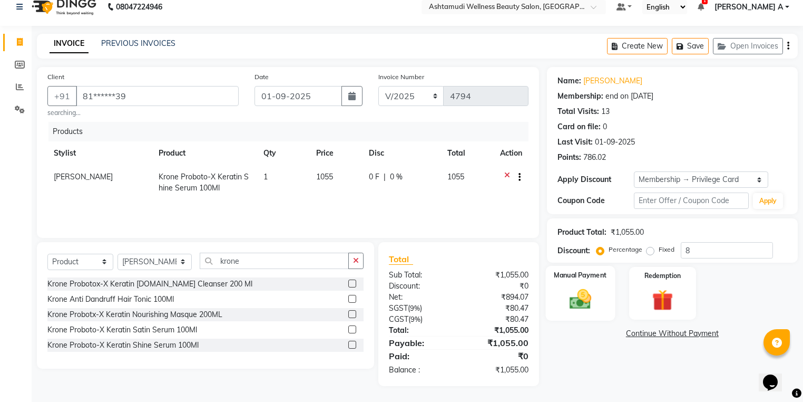
click at [550, 285] on div "Manual Payment" at bounding box center [581, 293] width 70 height 55
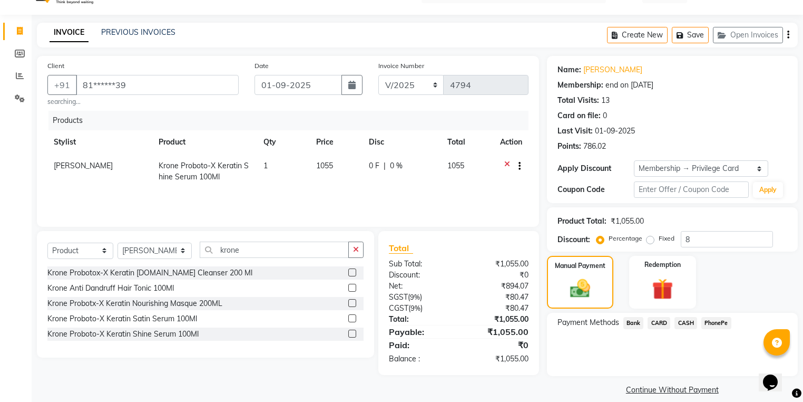
click at [656, 320] on span "CARD" at bounding box center [659, 323] width 23 height 12
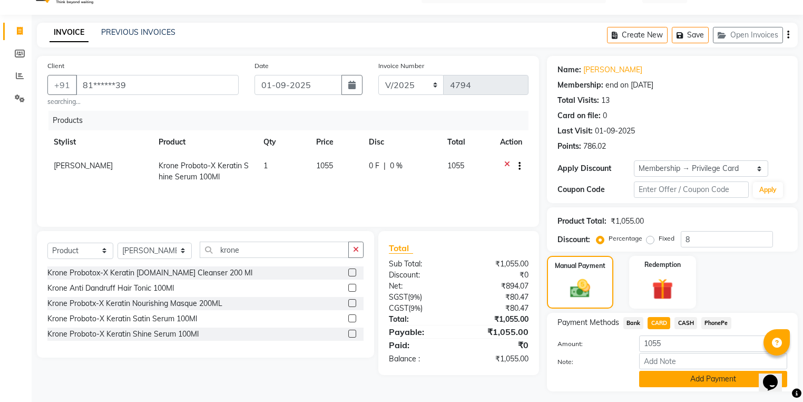
click at [720, 382] on button "Add Payment" at bounding box center [713, 379] width 148 height 16
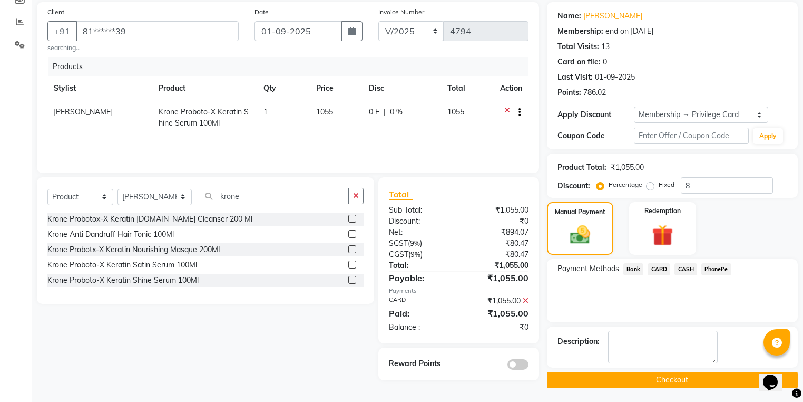
scroll to position [78, 0]
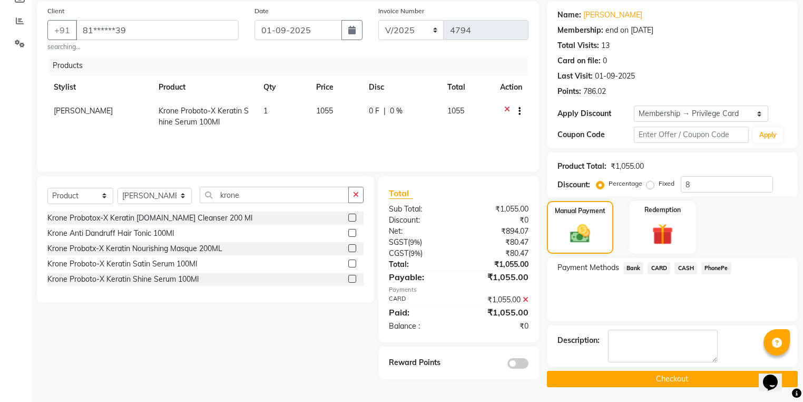
click at [673, 385] on button "Checkout" at bounding box center [672, 379] width 251 height 16
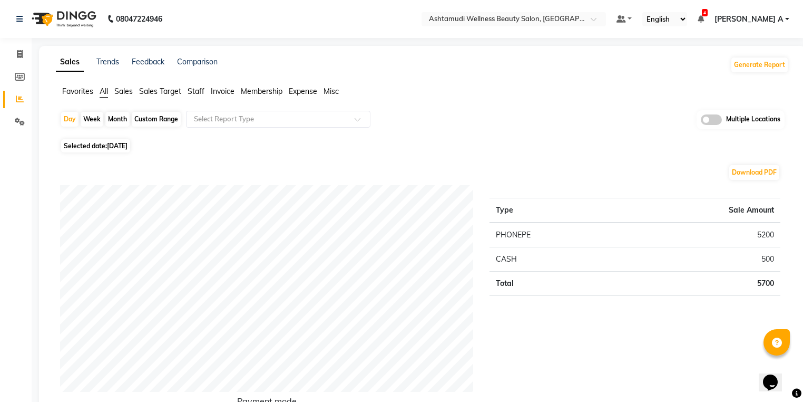
click at [70, 111] on div "Day Week Month Custom Range Select Report Type Multiple Locations" at bounding box center [422, 123] width 725 height 26
click at [65, 116] on div "Day" at bounding box center [69, 119] width 17 height 15
select select "9"
select select "2025"
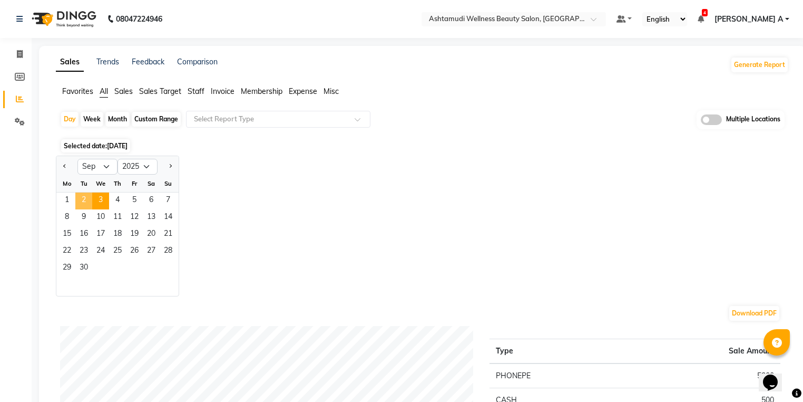
click at [80, 200] on span "2" at bounding box center [83, 200] width 17 height 17
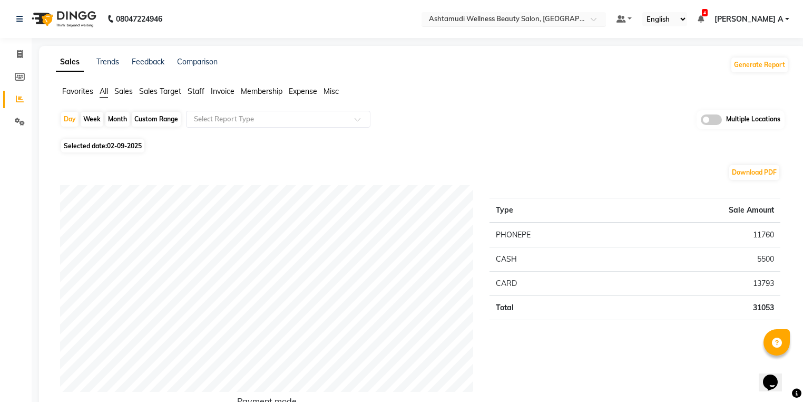
click at [571, 17] on input "text" at bounding box center [503, 20] width 153 height 11
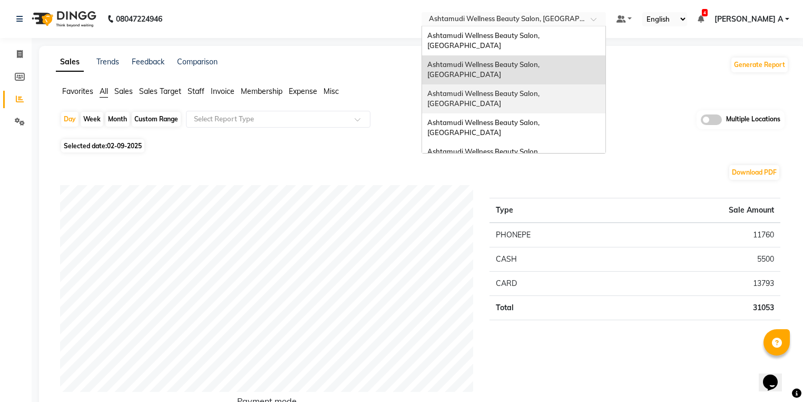
click at [541, 89] on span "Ashtamudi Wellness Beauty Salon, [GEOGRAPHIC_DATA]" at bounding box center [485, 98] width 114 height 19
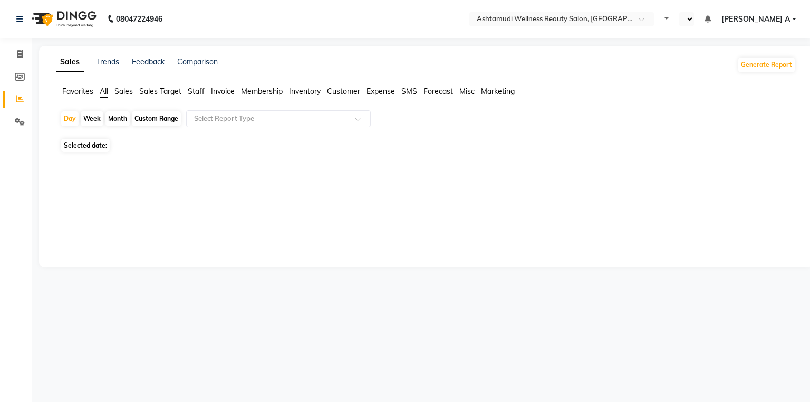
select select "en"
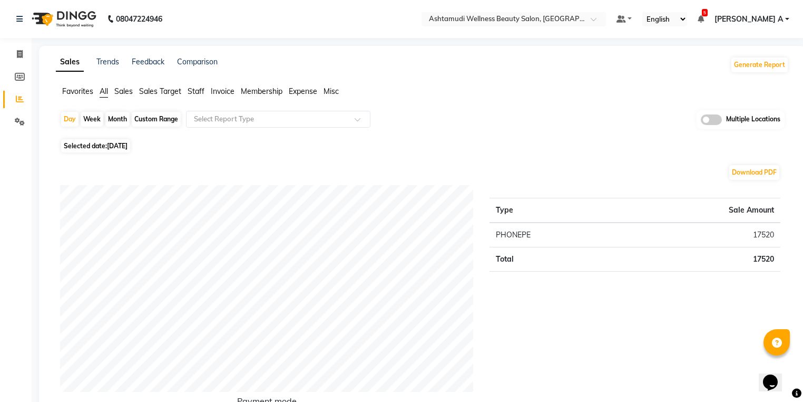
click at [694, 257] on td "17520" at bounding box center [700, 259] width 160 height 24
click at [64, 118] on div "Day" at bounding box center [69, 119] width 17 height 15
select select "9"
select select "2025"
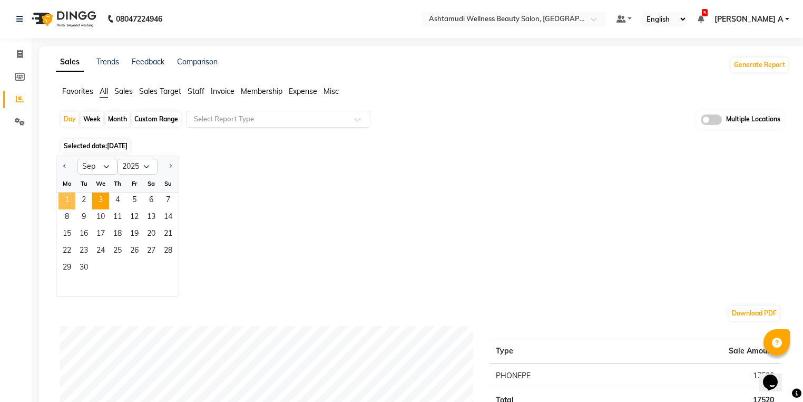
click at [66, 200] on span "1" at bounding box center [67, 200] width 17 height 17
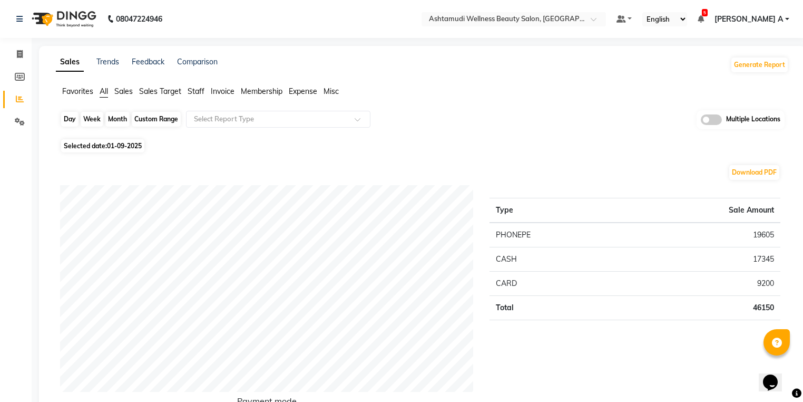
click at [71, 120] on div "Day" at bounding box center [69, 119] width 17 height 15
select select "9"
select select "2025"
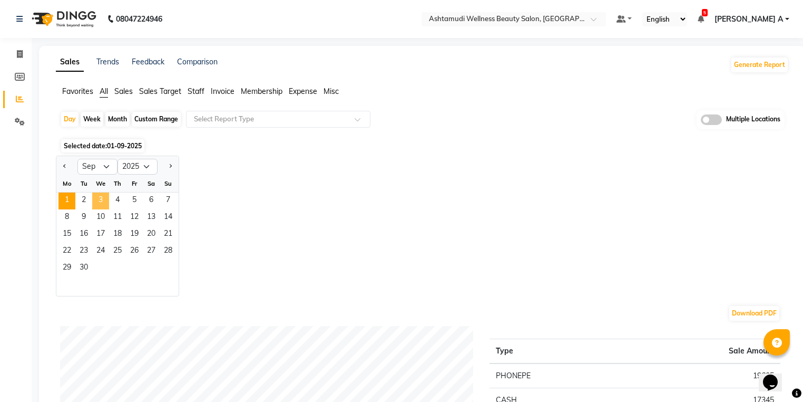
click at [107, 205] on span "3" at bounding box center [100, 200] width 17 height 17
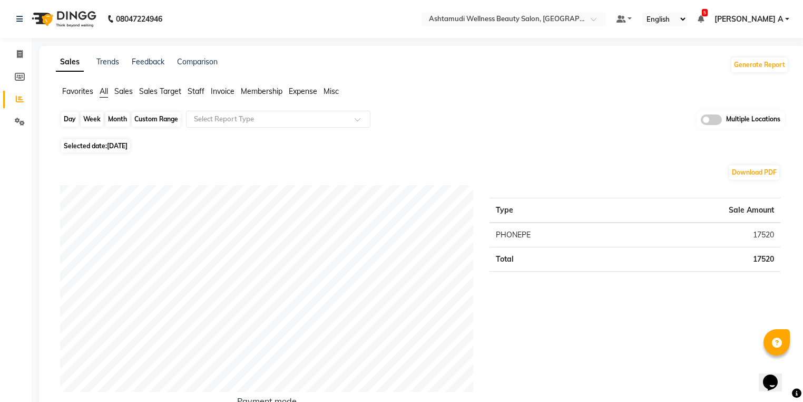
click at [71, 119] on div "Day" at bounding box center [69, 119] width 17 height 15
select select "9"
select select "2025"
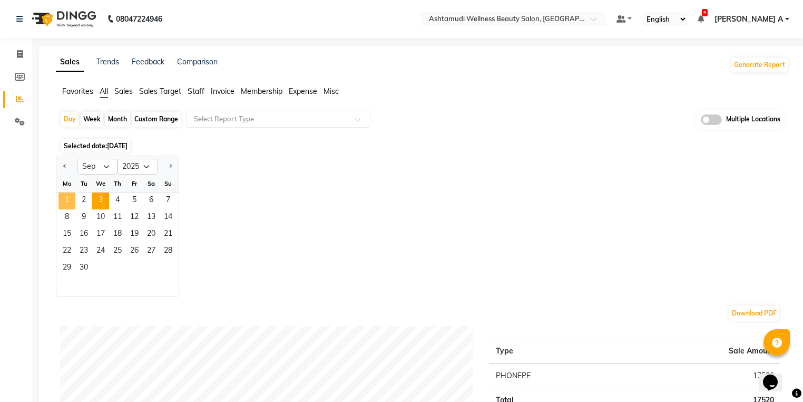
click at [67, 195] on span "1" at bounding box center [67, 200] width 17 height 17
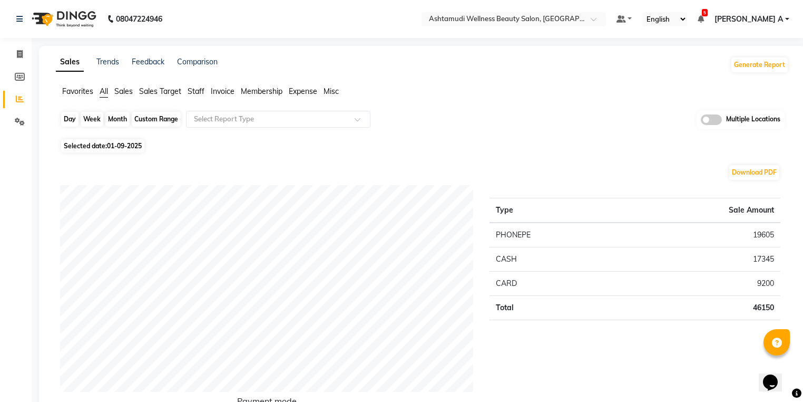
click at [64, 118] on div "Day" at bounding box center [69, 119] width 17 height 15
select select "9"
select select "2025"
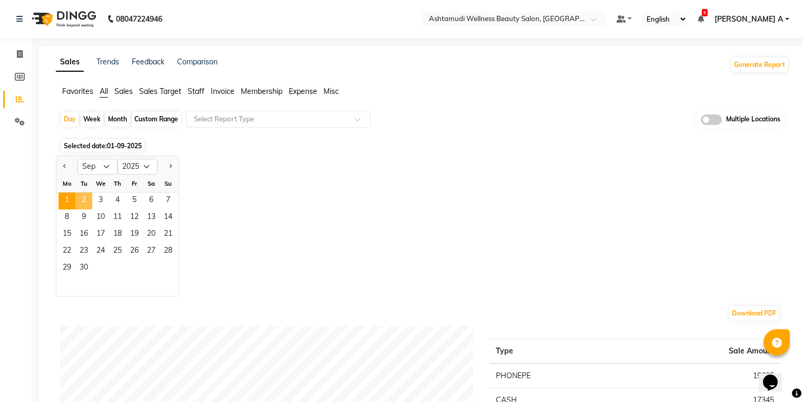
click at [88, 200] on span "2" at bounding box center [83, 200] width 17 height 17
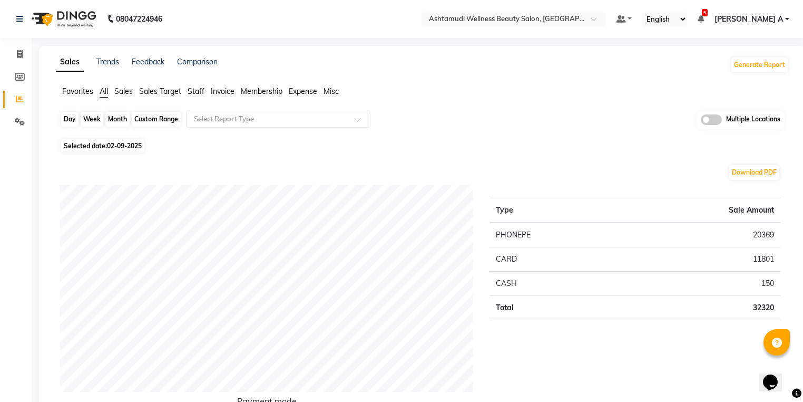
click at [67, 118] on div "Day" at bounding box center [69, 119] width 17 height 15
select select "9"
select select "2025"
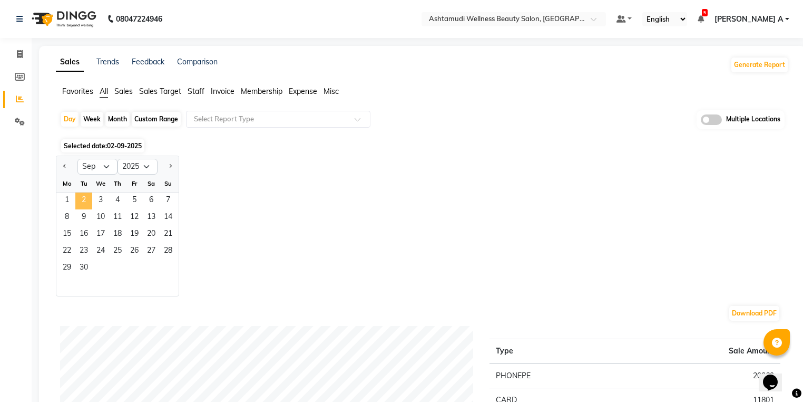
click at [83, 197] on span "2" at bounding box center [83, 200] width 17 height 17
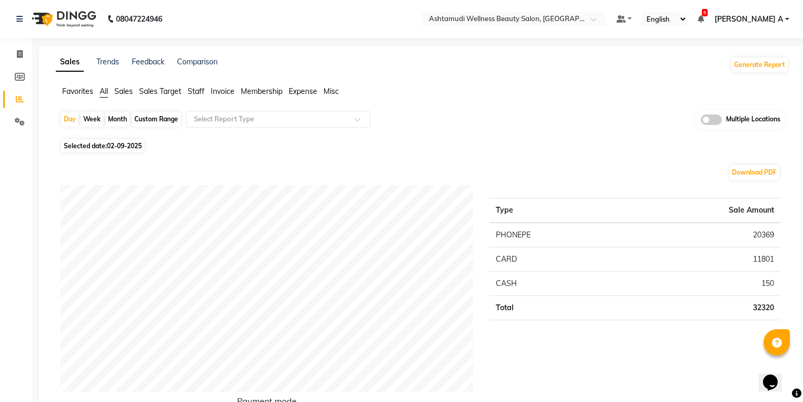
drag, startPoint x: 74, startPoint y: 124, endPoint x: 74, endPoint y: 148, distance: 23.7
click at [74, 124] on div "Day" at bounding box center [69, 119] width 17 height 15
select select "9"
select select "2025"
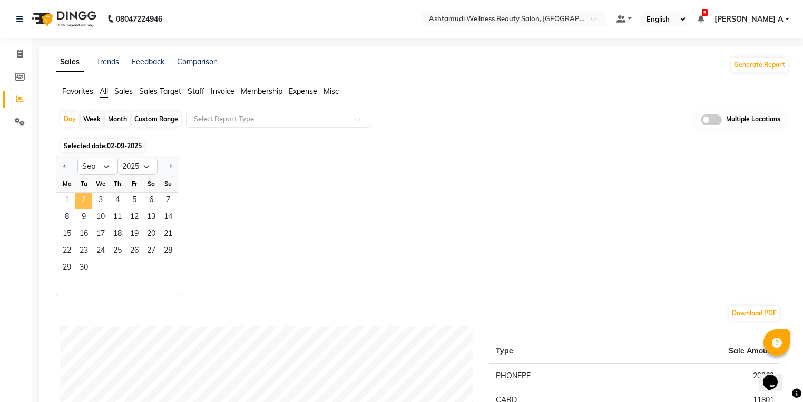
click at [91, 205] on span "2" at bounding box center [83, 200] width 17 height 17
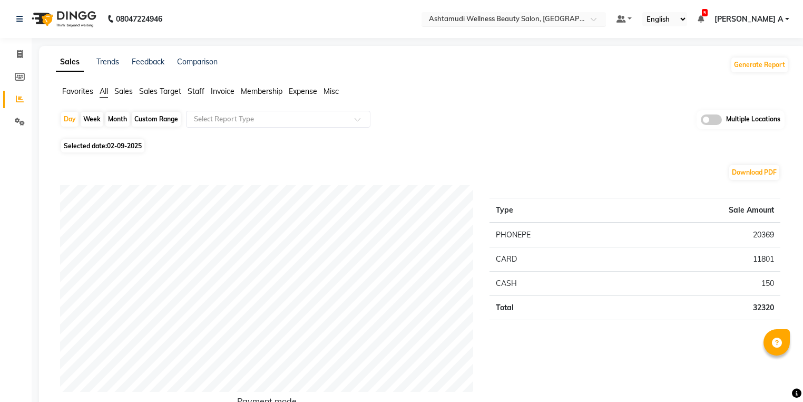
click at [580, 18] on input "text" at bounding box center [503, 20] width 153 height 11
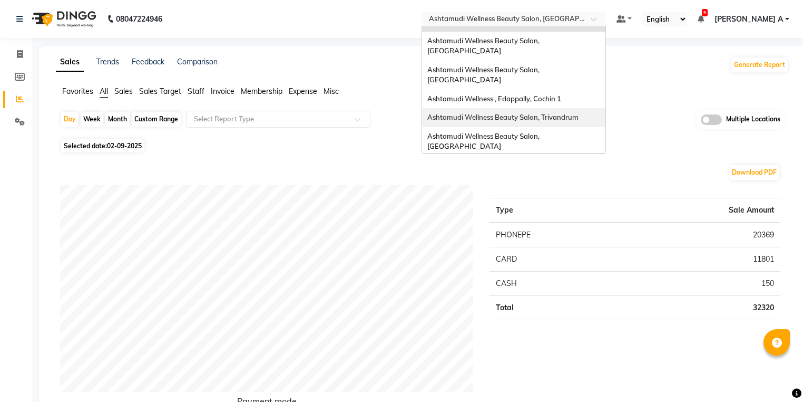
scroll to position [84, 0]
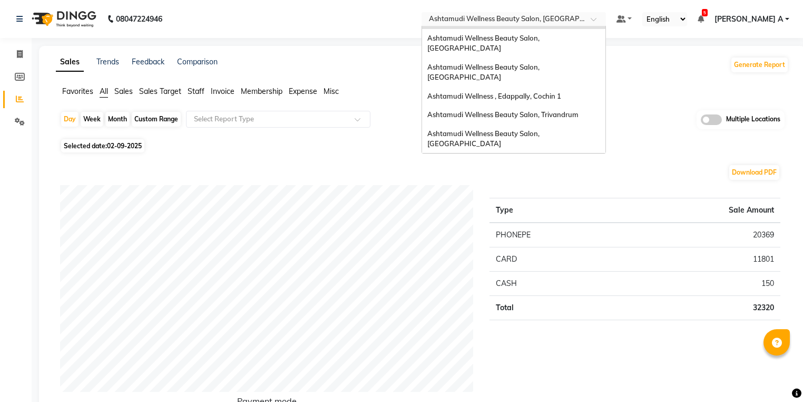
click at [540, 158] on span "Ashtamudi Welness Beauty Salon, [GEOGRAPHIC_DATA]" at bounding box center [484, 167] width 112 height 19
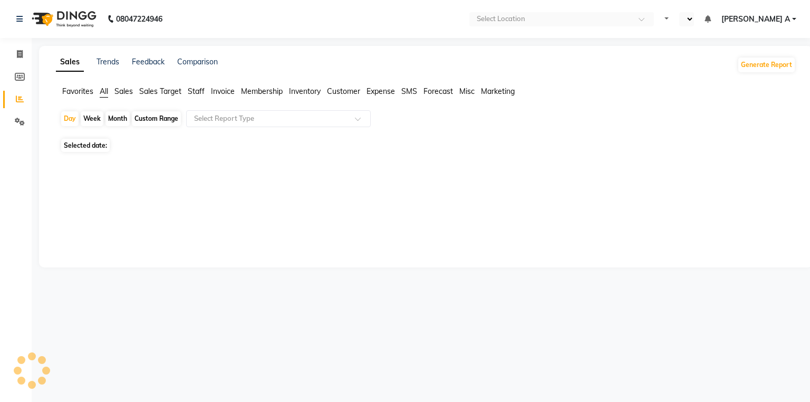
select select "en"
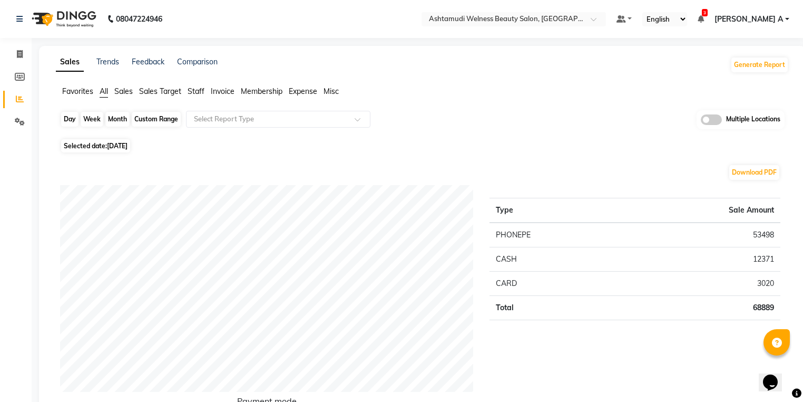
click at [67, 124] on div "Day" at bounding box center [69, 119] width 17 height 15
select select "9"
select select "2025"
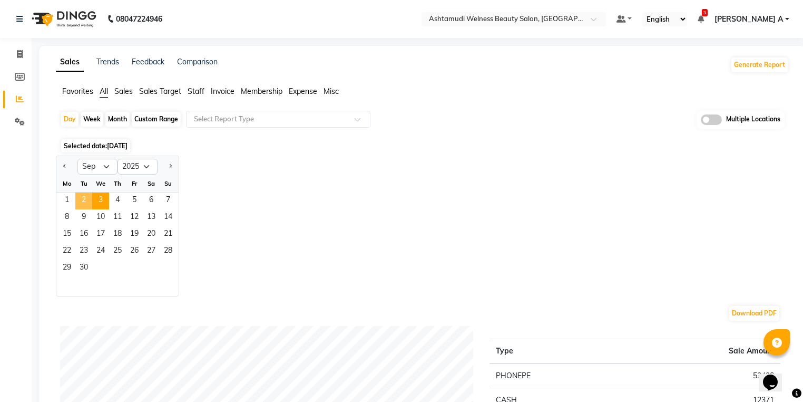
click at [84, 205] on span "2" at bounding box center [83, 200] width 17 height 17
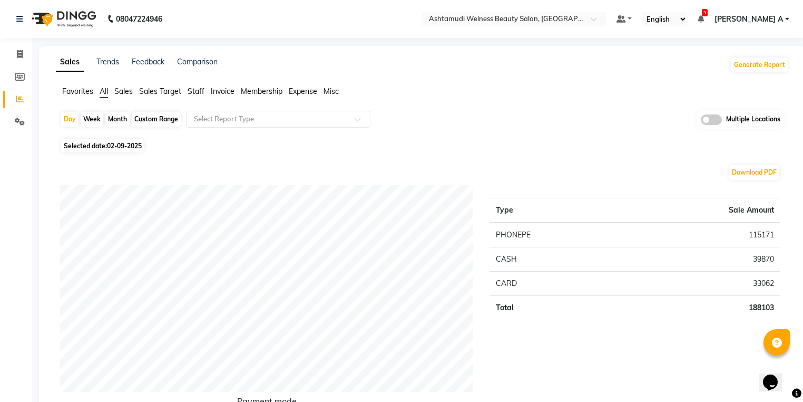
click at [668, 271] on td "33062" at bounding box center [700, 283] width 160 height 24
click at [574, 90] on ul "Favorites All Sales Sales Target Staff Invoice Membership Expense Misc" at bounding box center [422, 92] width 733 height 12
click at [625, 219] on th "Sale Amount" at bounding box center [700, 210] width 160 height 25
click at [714, 306] on td "188103" at bounding box center [700, 307] width 160 height 24
click at [696, 249] on td "39870" at bounding box center [700, 259] width 160 height 24
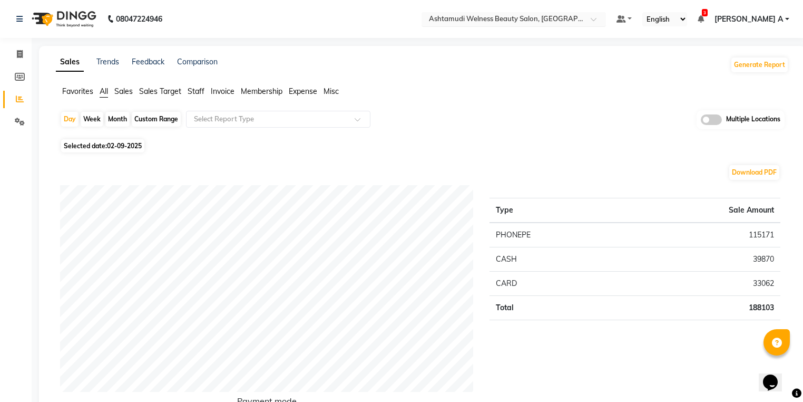
drag, startPoint x: 591, startPoint y: 8, endPoint x: 592, endPoint y: 15, distance: 6.9
click at [591, 11] on nav "08047224946 Select Location × Ashtamudi Welness Beauty Salon, Chinnakkada Defau…" at bounding box center [401, 19] width 803 height 38
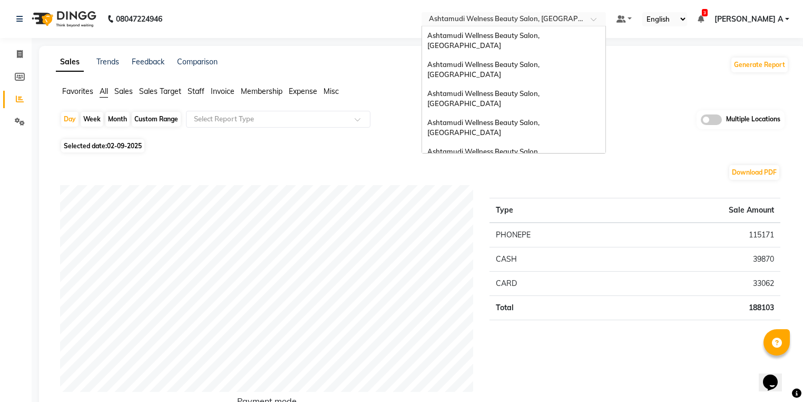
drag, startPoint x: 592, startPoint y: 15, endPoint x: 549, endPoint y: 113, distance: 106.9
click at [580, 15] on input "text" at bounding box center [503, 20] width 153 height 11
click at [541, 147] on span "Ashtamudi Wellness Beauty Salon, [GEOGRAPHIC_DATA]" at bounding box center [485, 156] width 114 height 19
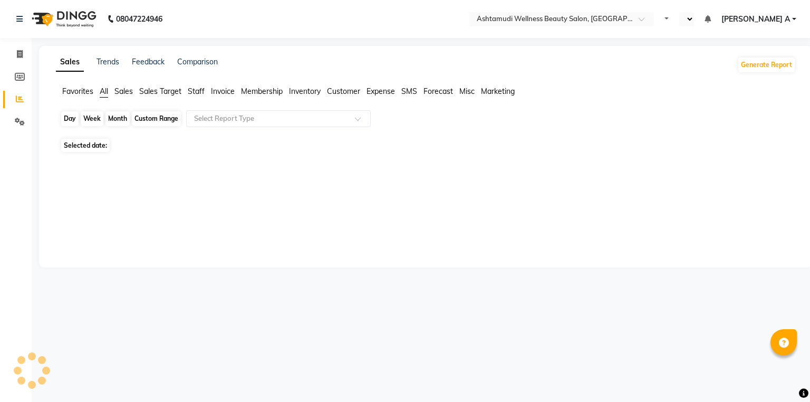
click at [73, 116] on div "Day" at bounding box center [69, 118] width 17 height 15
select select "en"
select select "9"
select select "2025"
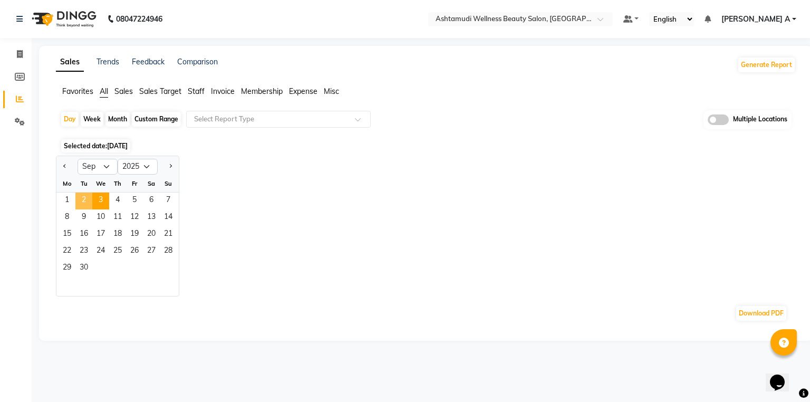
click at [85, 202] on span "2" at bounding box center [83, 200] width 17 height 17
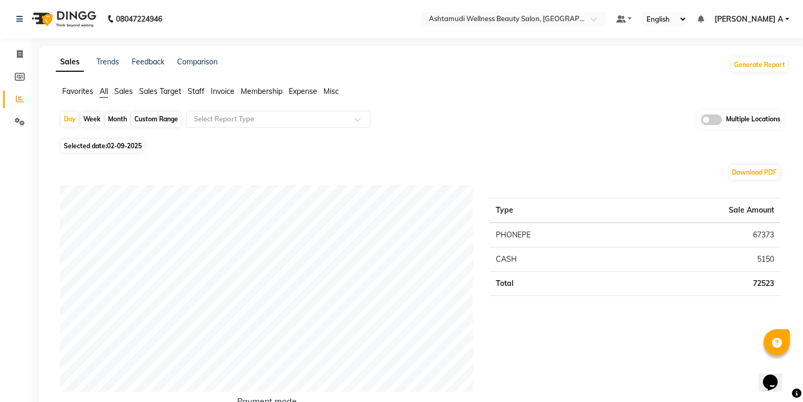
click at [143, 117] on div "Custom Range" at bounding box center [156, 119] width 49 height 15
select select "9"
select select "2025"
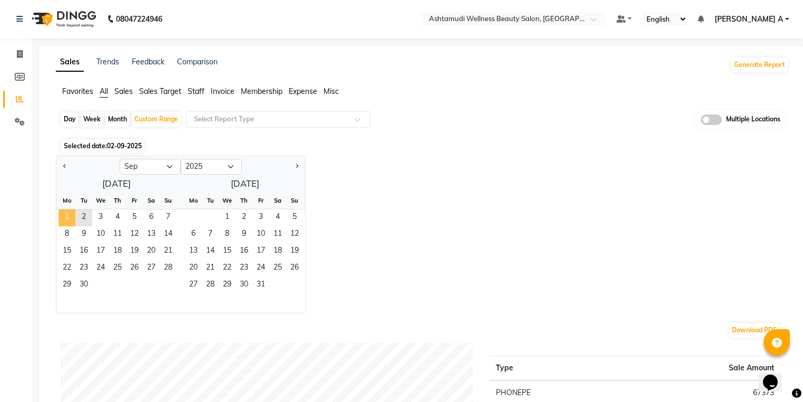
click at [61, 217] on span "1" at bounding box center [67, 217] width 17 height 17
click at [79, 213] on span "2" at bounding box center [83, 217] width 17 height 17
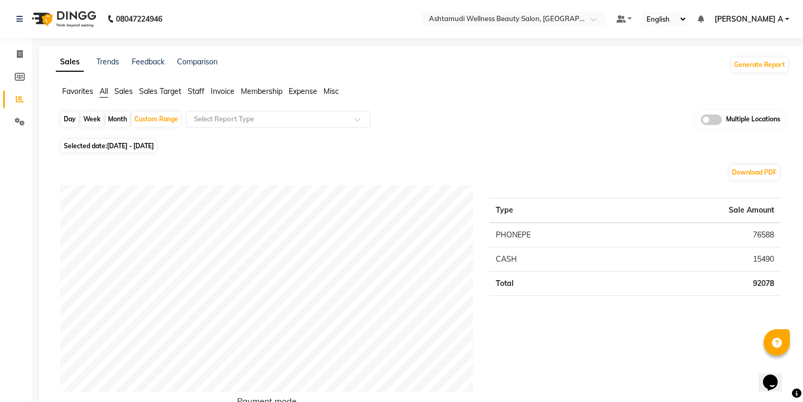
click at [712, 121] on span at bounding box center [711, 119] width 21 height 11
click at [701, 121] on input "checkbox" at bounding box center [701, 121] width 0 height 0
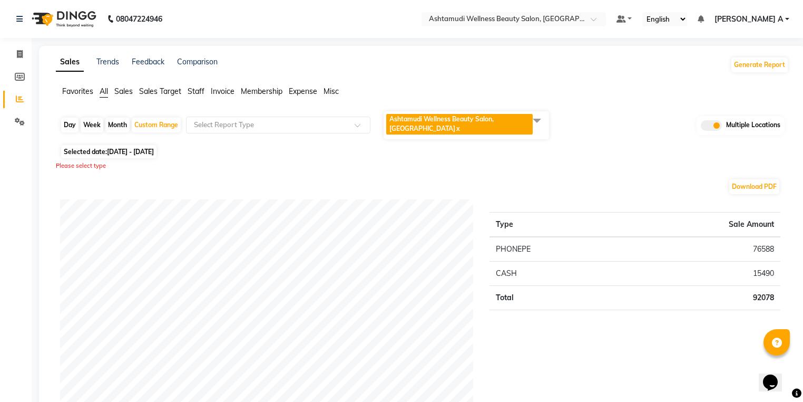
click at [487, 125] on span "Ashtamudi Wellness Beauty Salon, Kottarakkara x" at bounding box center [459, 124] width 147 height 21
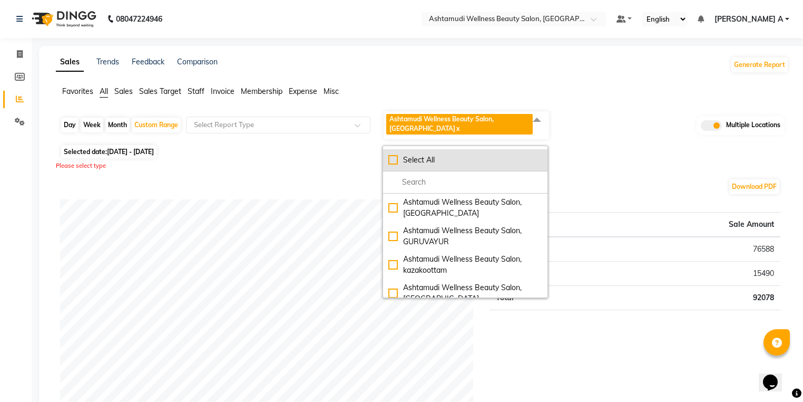
click at [394, 160] on div "Select All" at bounding box center [465, 159] width 154 height 11
checkbox input "true"
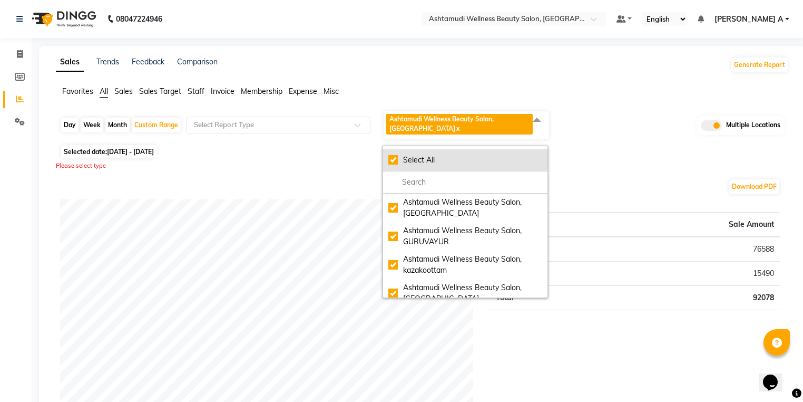
checkbox input "true"
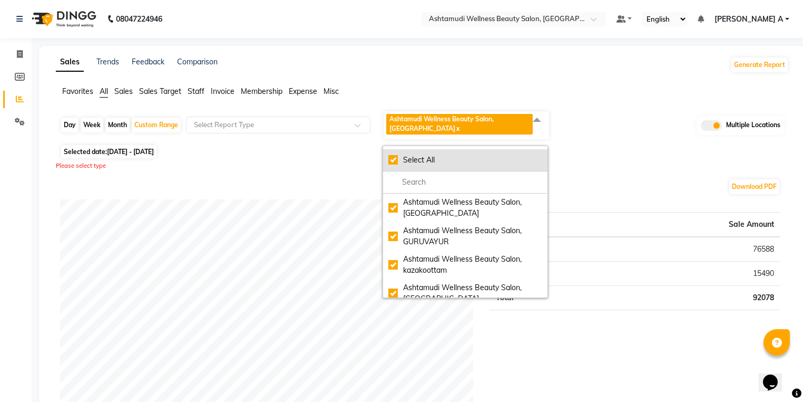
checkbox input "true"
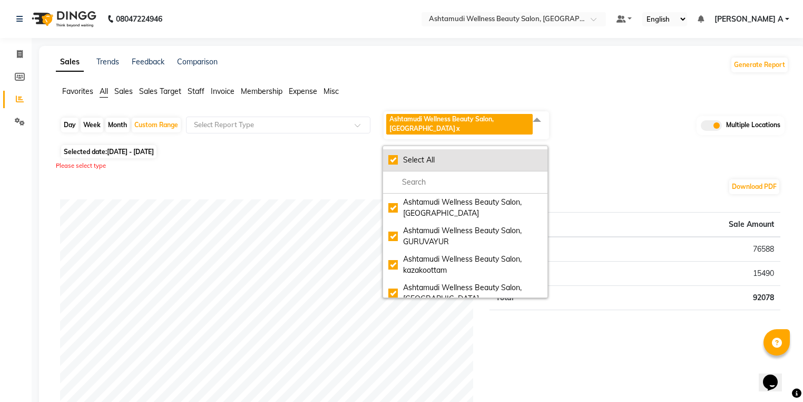
checkbox input "true"
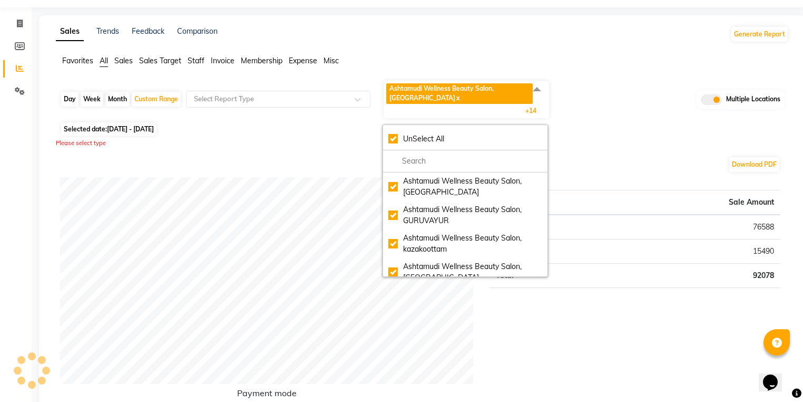
scroll to position [84, 0]
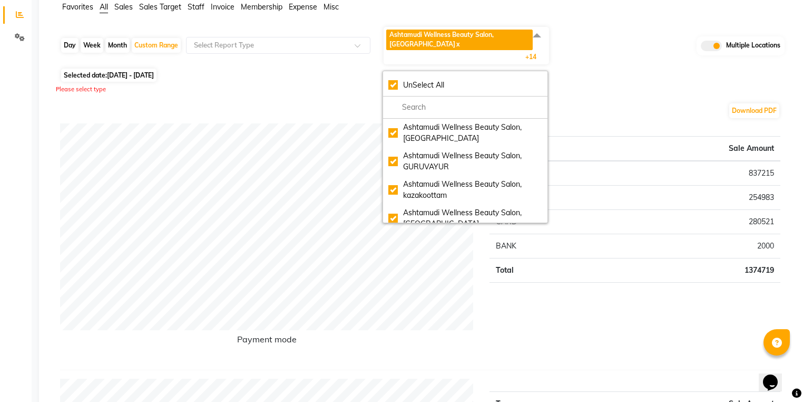
click at [611, 174] on td "PHONEPE" at bounding box center [555, 173] width 131 height 25
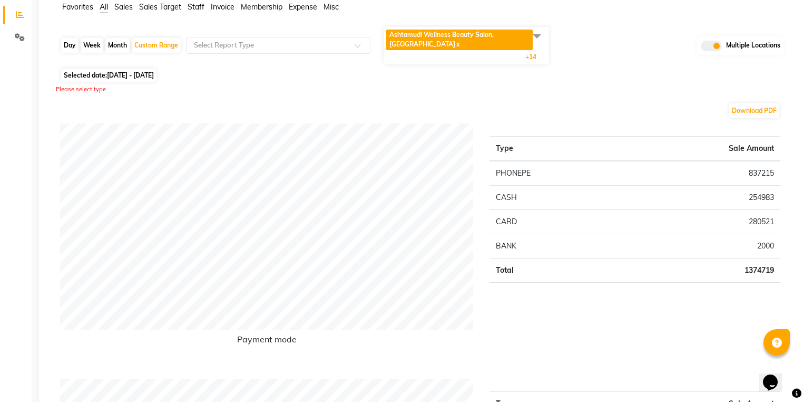
click at [711, 325] on div "Type Sale Amount PHONEPE 837215 CASH 254983 CARD 280521 BANK 2000 Total 1374719" at bounding box center [635, 242] width 307 height 238
